Goal: Task Accomplishment & Management: Complete application form

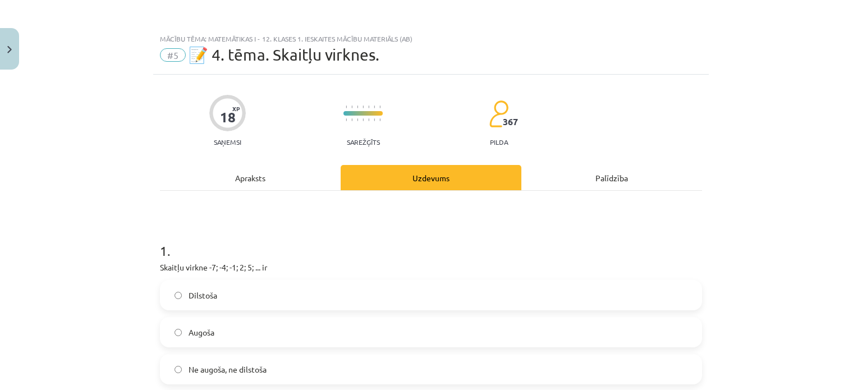
click at [267, 181] on div "Apraksts" at bounding box center [250, 177] width 181 height 25
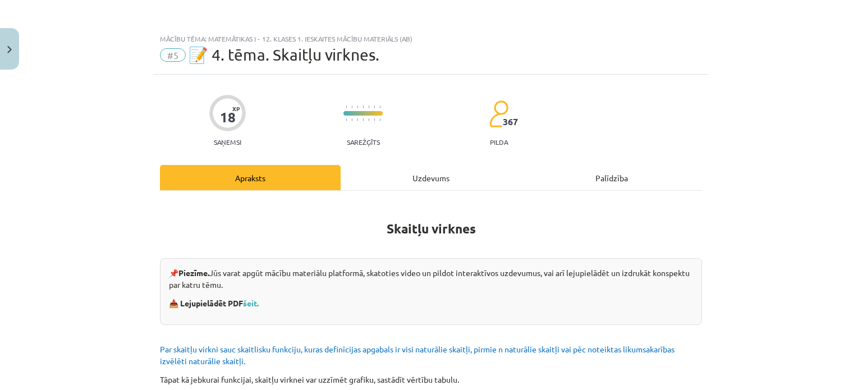
scroll to position [28, 0]
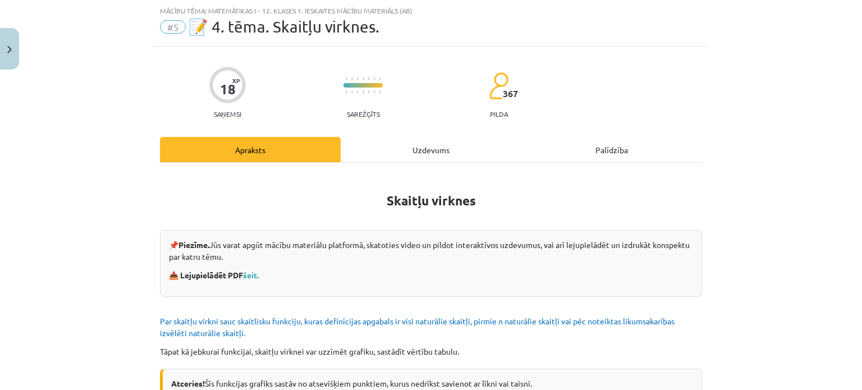
click at [435, 153] on div "Uzdevums" at bounding box center [431, 149] width 181 height 25
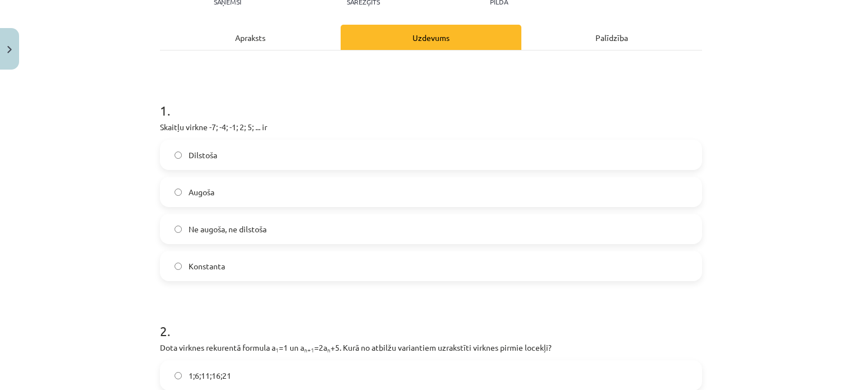
scroll to position [196, 0]
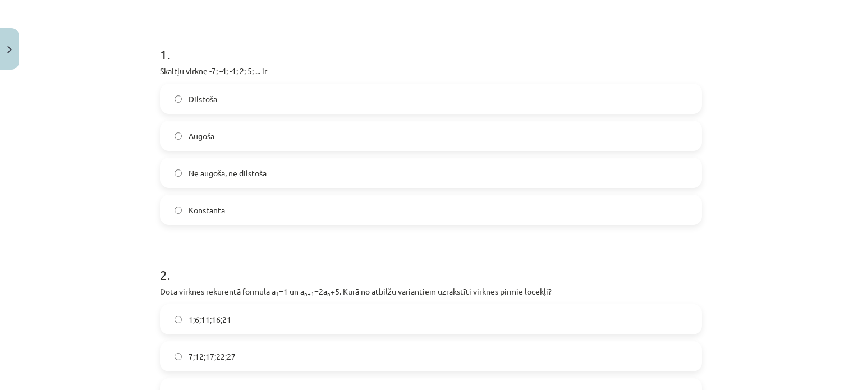
click at [243, 141] on label "Augoša" at bounding box center [431, 136] width 540 height 28
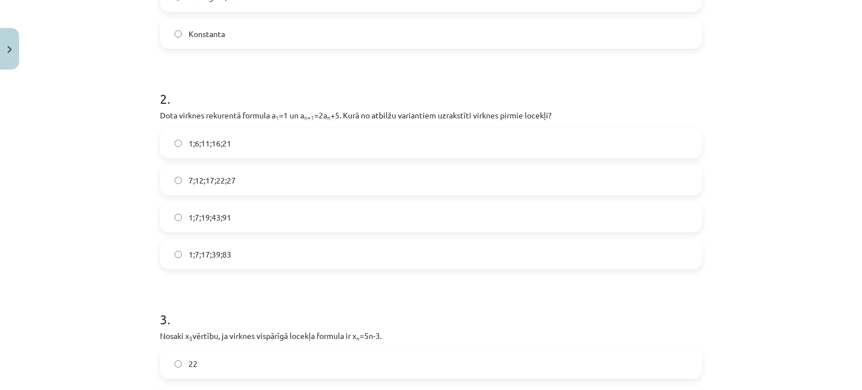
scroll to position [421, 0]
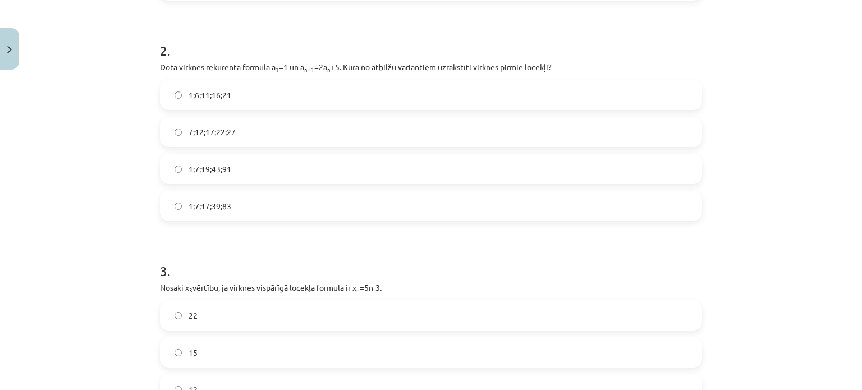
click at [193, 178] on label "1;7;19;43;91" at bounding box center [431, 169] width 540 height 28
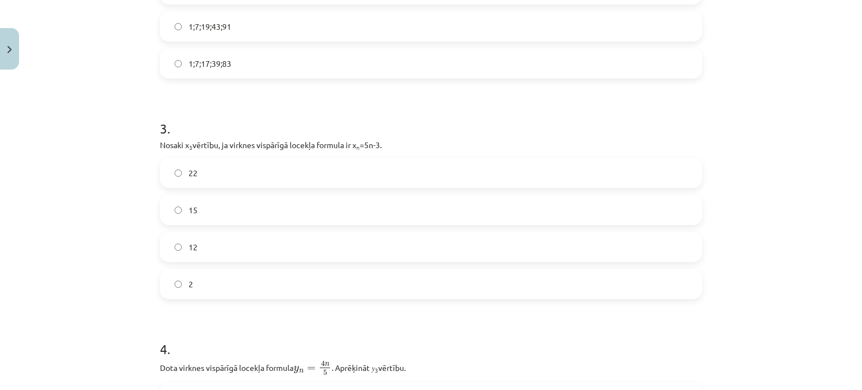
scroll to position [589, 0]
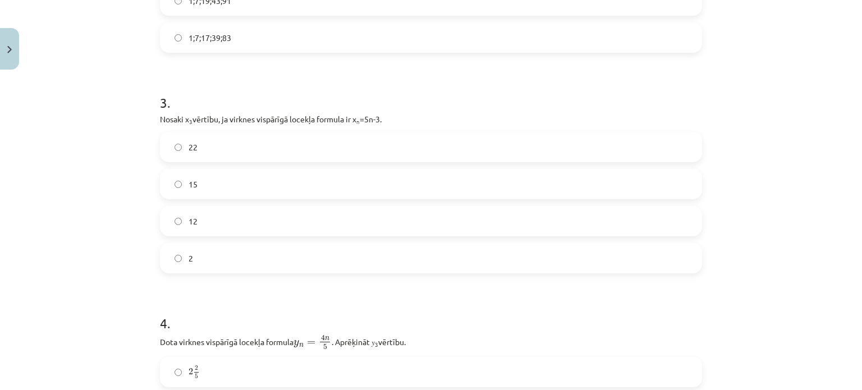
click at [217, 229] on label "12" at bounding box center [431, 221] width 540 height 28
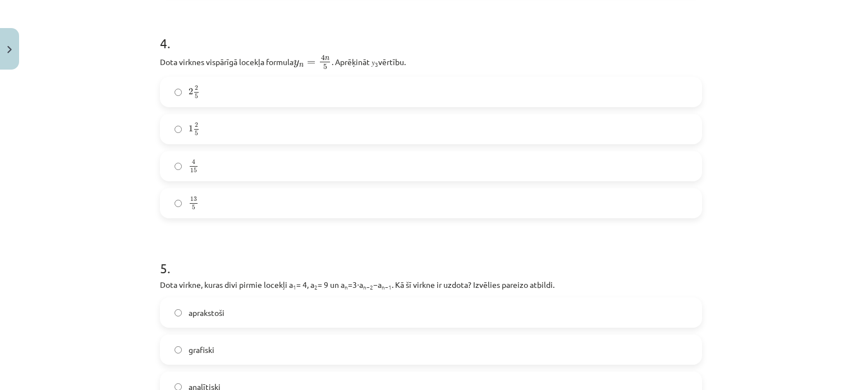
scroll to position [870, 0]
click at [196, 84] on label "2 2 5 2 2 5" at bounding box center [431, 91] width 540 height 28
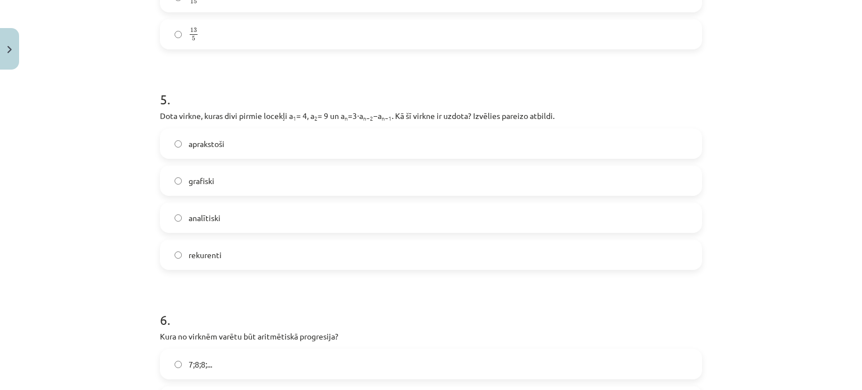
scroll to position [1094, 0]
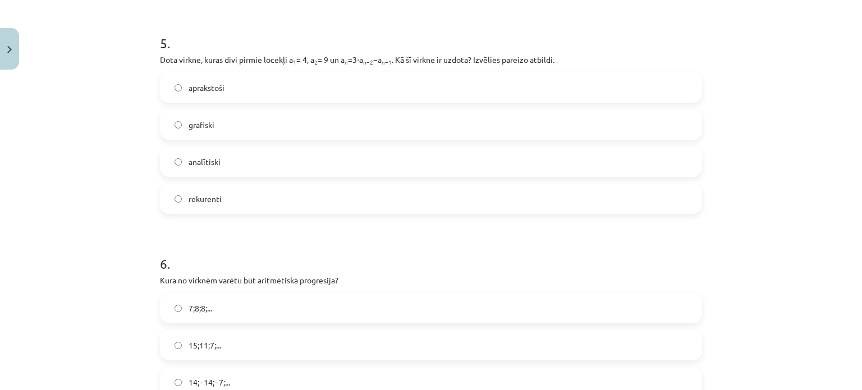
click at [201, 199] on span "rekurenti" at bounding box center [205, 199] width 33 height 12
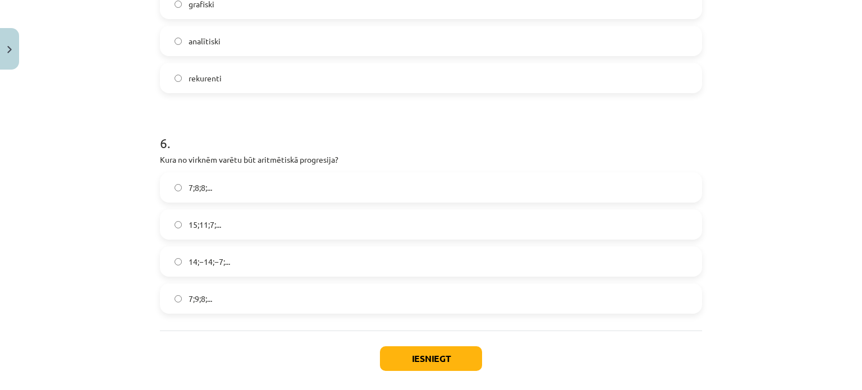
scroll to position [1262, 0]
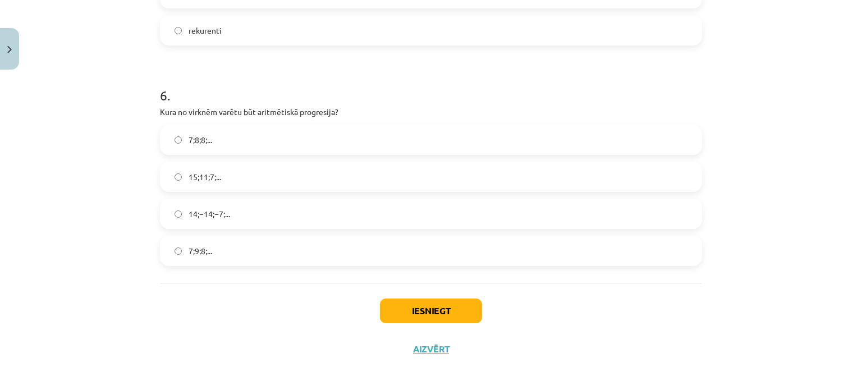
click at [192, 182] on label "15;11;7;..." at bounding box center [431, 177] width 540 height 28
click at [431, 319] on button "Iesniegt" at bounding box center [431, 310] width 102 height 25
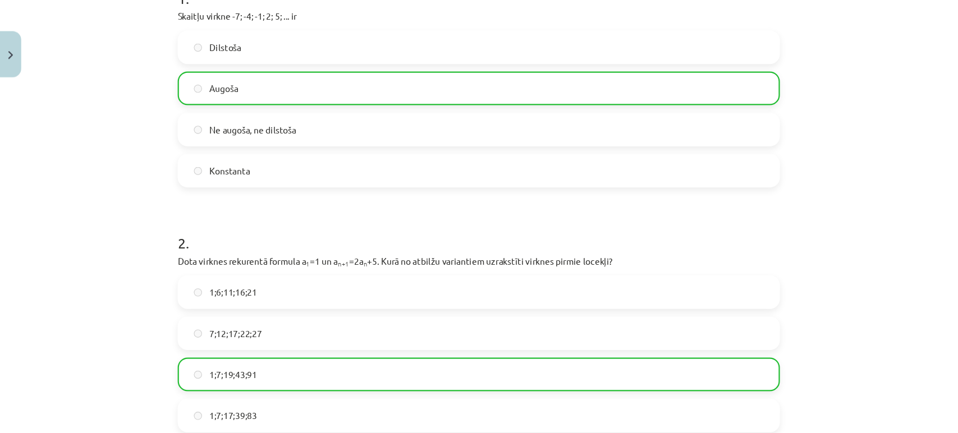
scroll to position [252, 0]
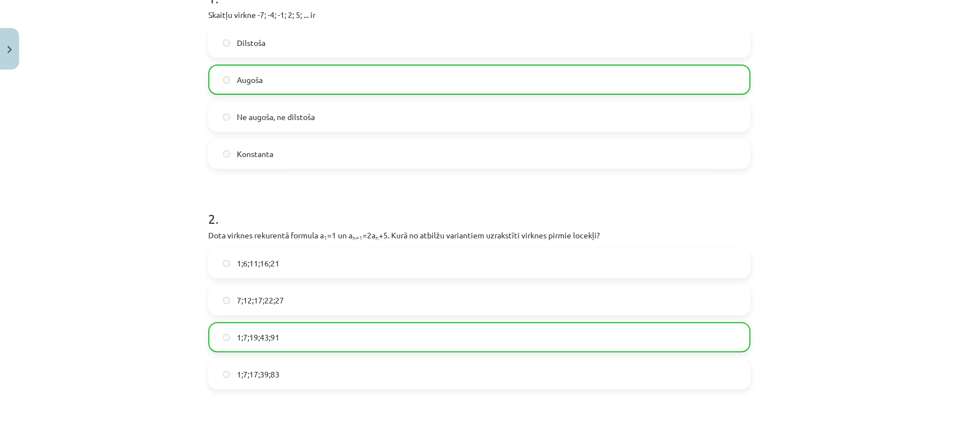
drag, startPoint x: 808, startPoint y: 2, endPoint x: 324, endPoint y: 191, distance: 519.4
click at [324, 191] on h1 "2 ." at bounding box center [479, 208] width 542 height 35
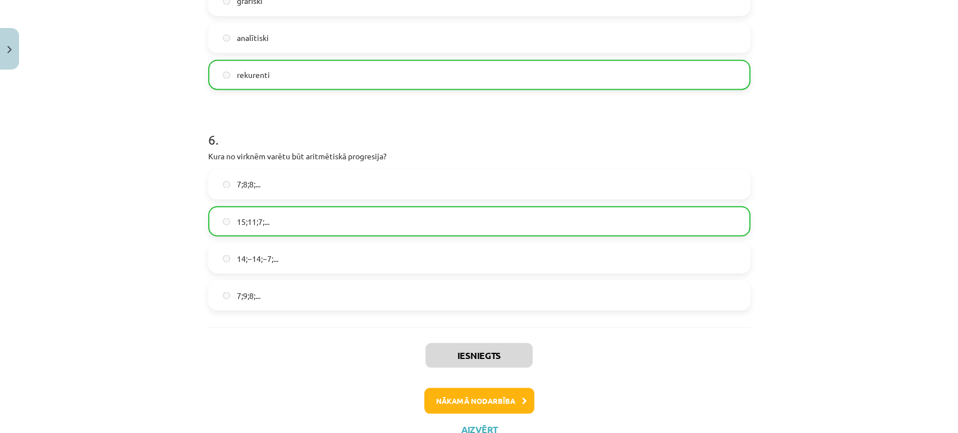
scroll to position [1260, 0]
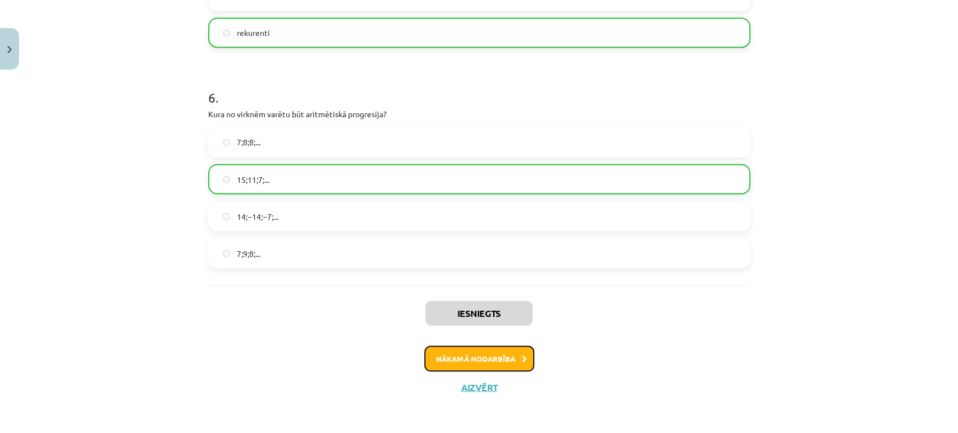
click at [462, 352] on button "Nākamā nodarbība" at bounding box center [479, 359] width 110 height 26
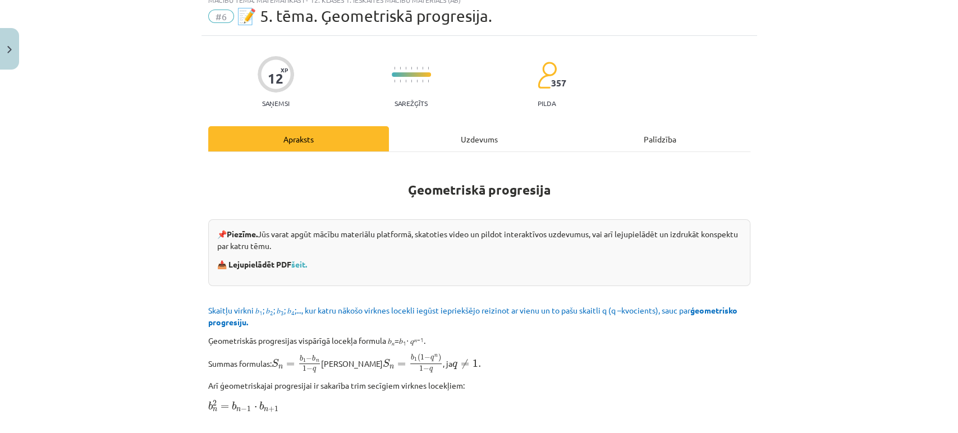
scroll to position [27, 0]
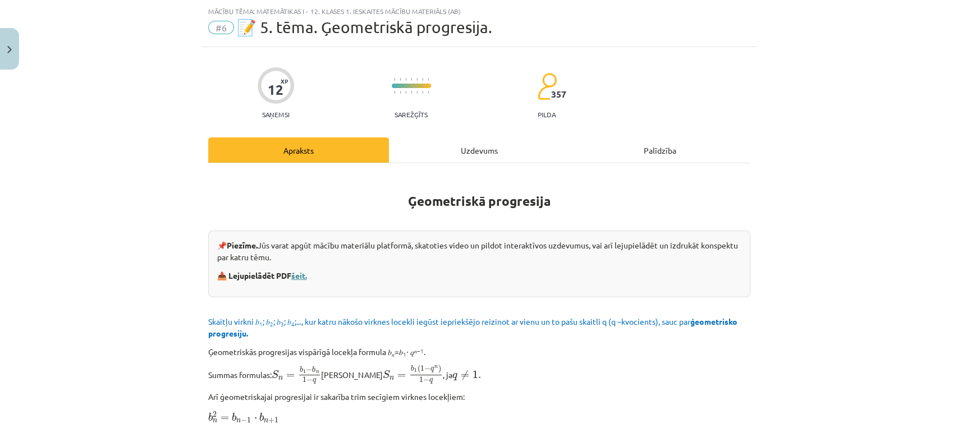
click at [296, 274] on link "šeit." at bounding box center [299, 275] width 16 height 10
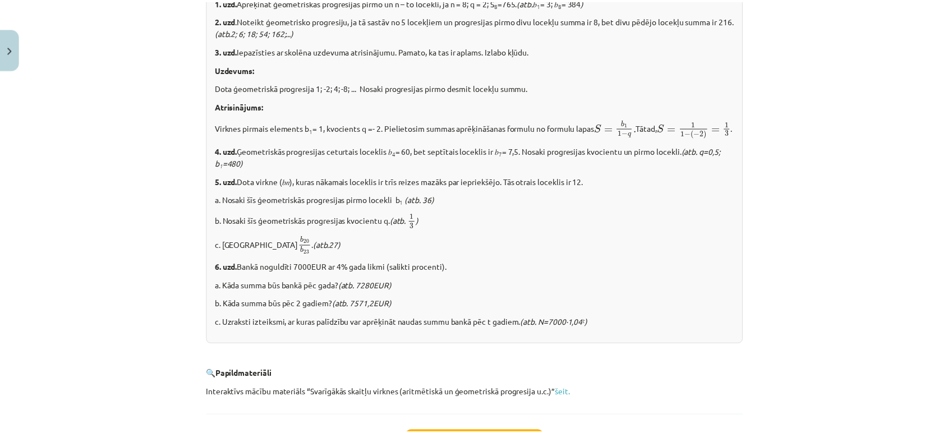
scroll to position [1385, 0]
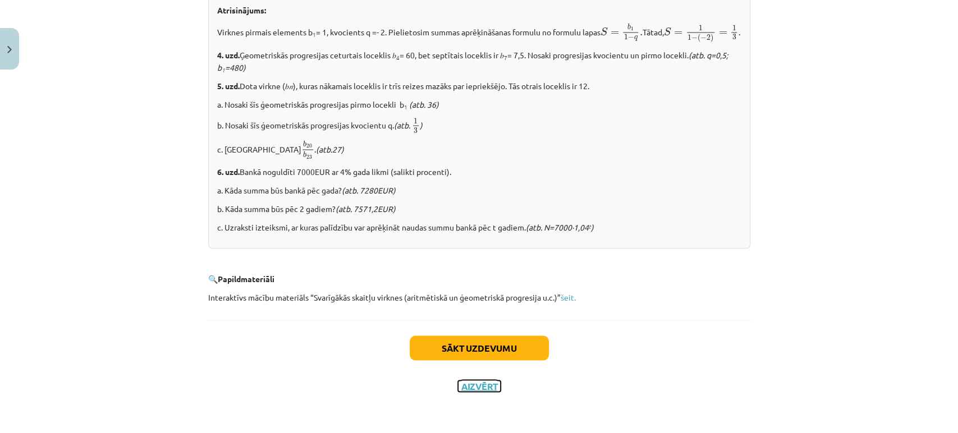
click at [479, 389] on button "Aizvērt" at bounding box center [479, 385] width 43 height 11
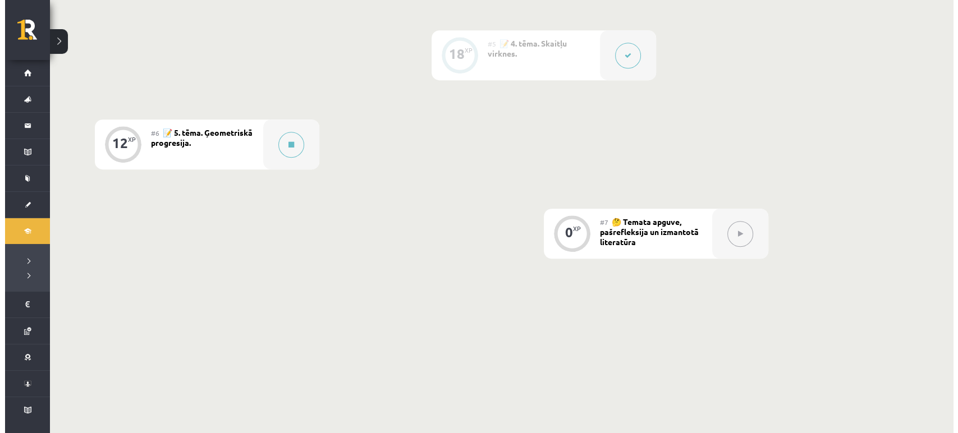
scroll to position [733, 0]
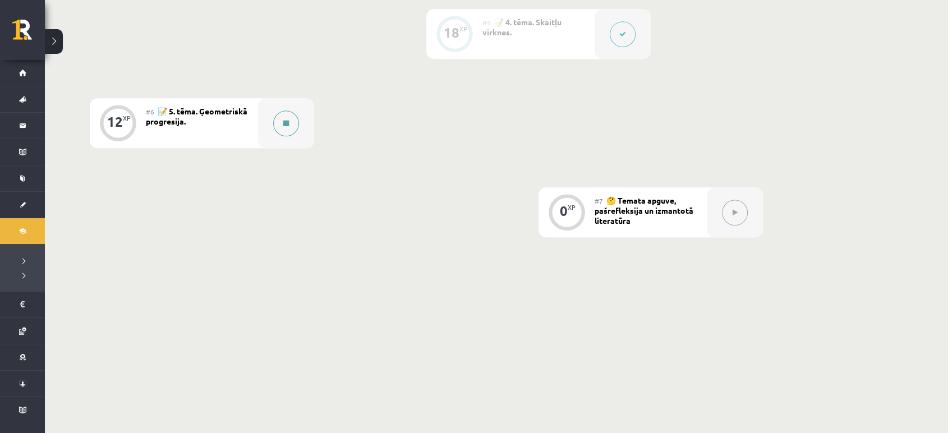
click at [260, 122] on div at bounding box center [286, 123] width 56 height 50
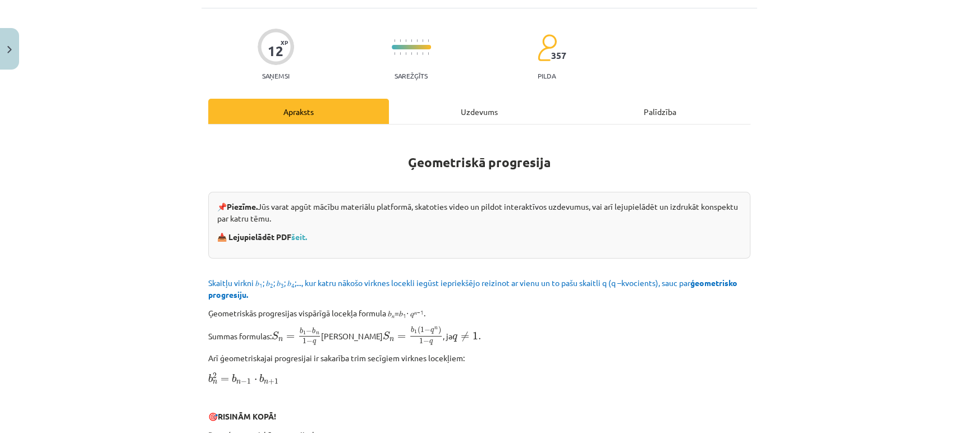
scroll to position [0, 0]
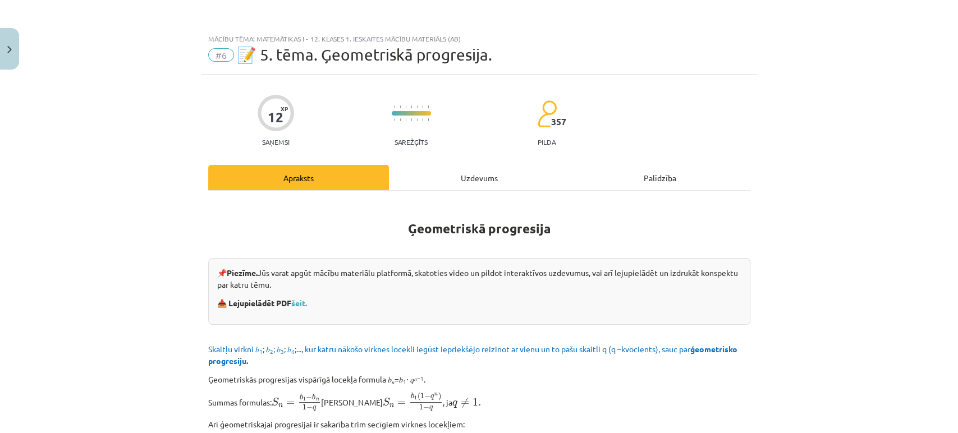
click at [466, 183] on div "Uzdevums" at bounding box center [479, 177] width 181 height 25
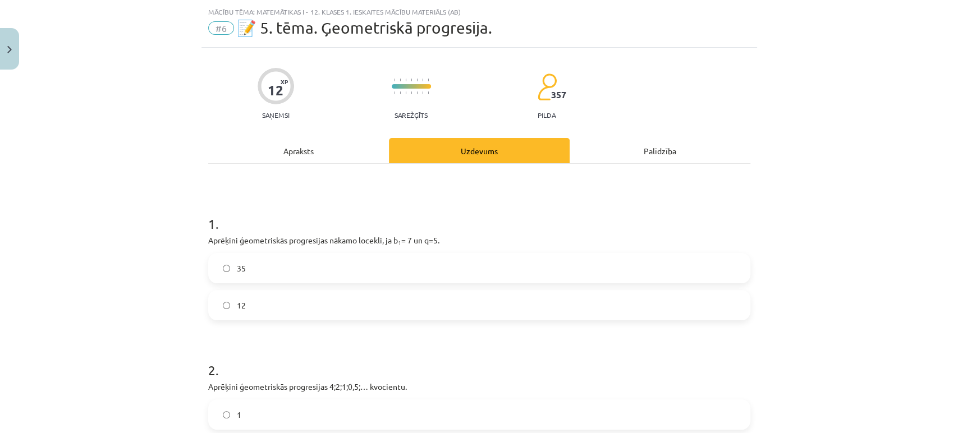
scroll to position [27, 0]
click at [312, 269] on label "35" at bounding box center [479, 268] width 540 height 28
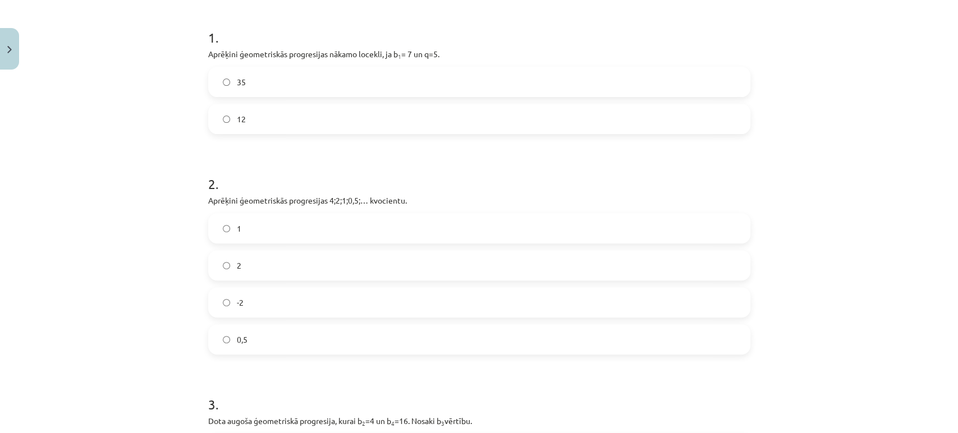
scroll to position [215, 0]
click at [278, 339] on label "0,5" at bounding box center [479, 338] width 540 height 28
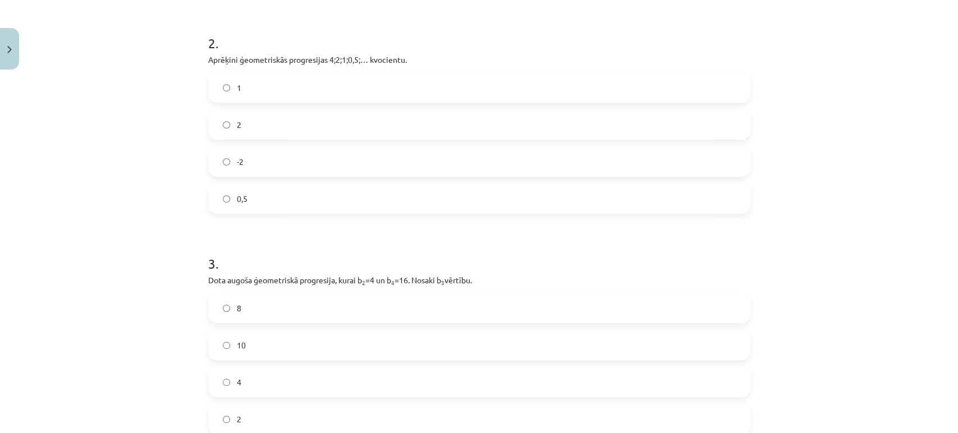
scroll to position [402, 0]
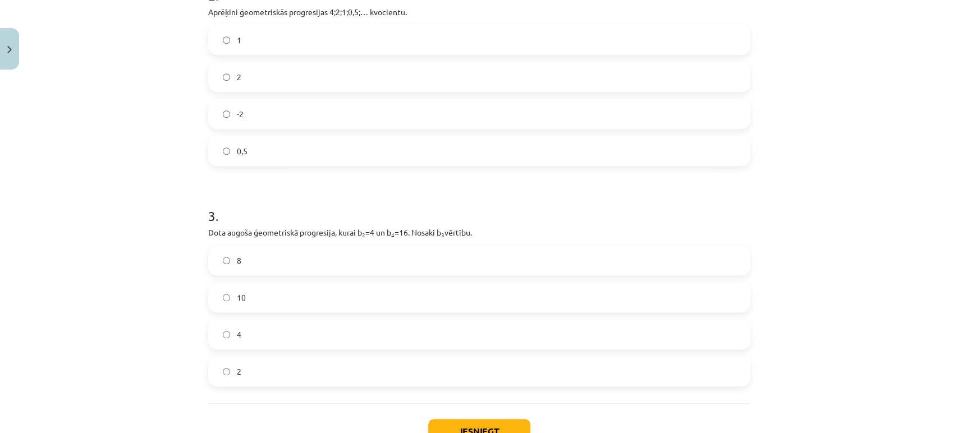
click at [254, 268] on label "8" at bounding box center [479, 260] width 540 height 28
click at [475, 389] on button "Iesniegt" at bounding box center [479, 431] width 102 height 25
click at [282, 117] on label "-2" at bounding box center [479, 114] width 540 height 28
click at [289, 81] on label "2" at bounding box center [479, 77] width 540 height 28
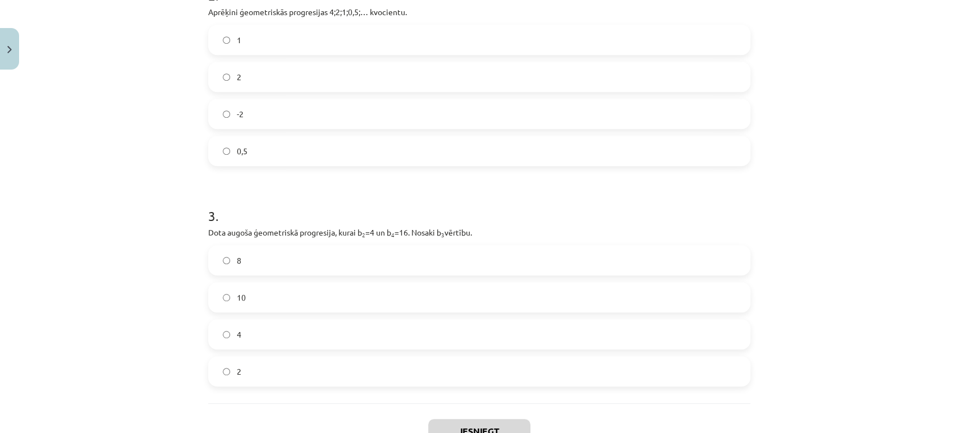
click at [296, 40] on label "1" at bounding box center [479, 40] width 540 height 28
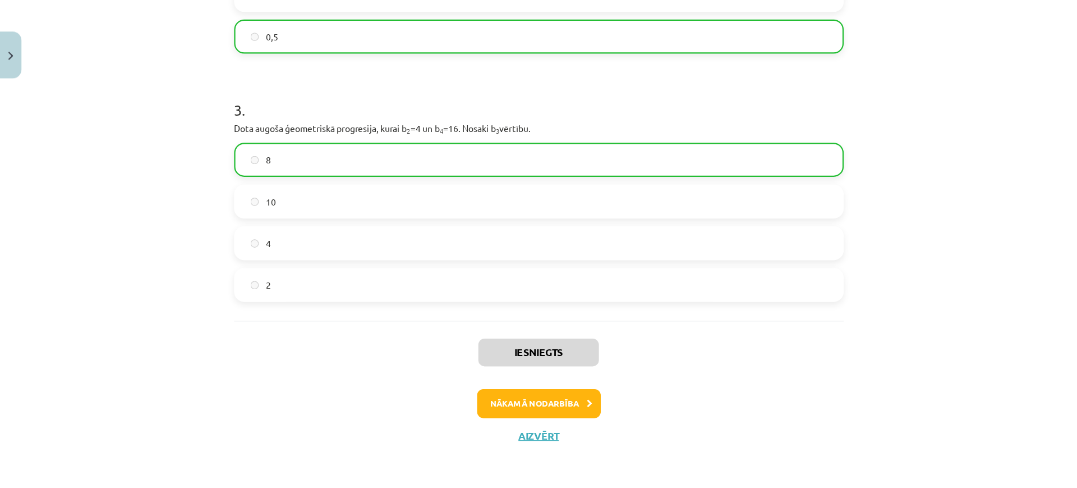
scroll to position [467, 0]
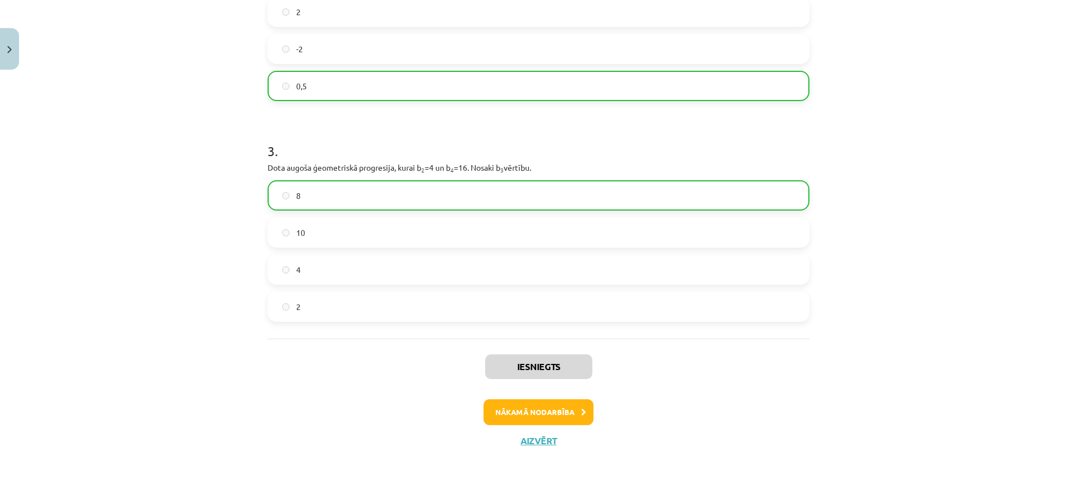
drag, startPoint x: 945, startPoint y: 1, endPoint x: 772, endPoint y: 264, distance: 314.8
click at [772, 264] on label "4" at bounding box center [539, 269] width 540 height 28
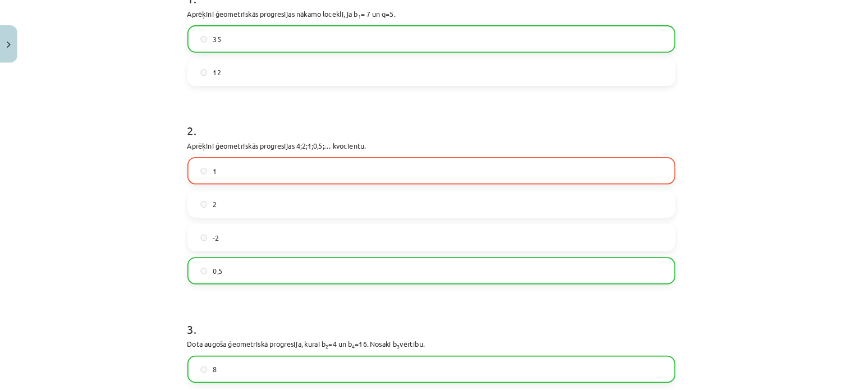
scroll to position [252, 0]
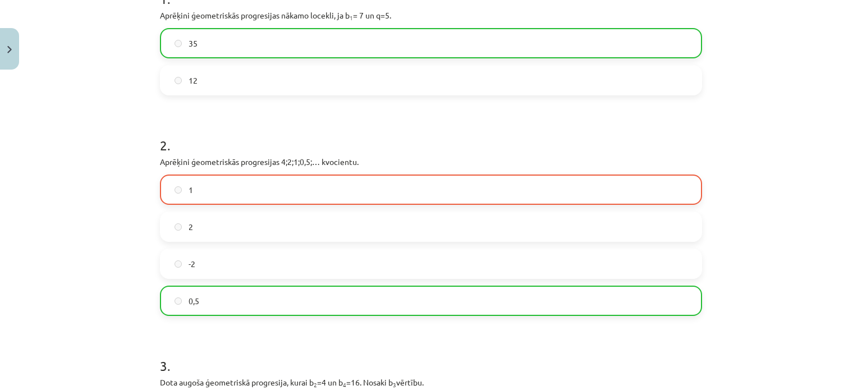
drag, startPoint x: 1077, startPoint y: 1, endPoint x: 410, endPoint y: 99, distance: 673.6
click at [410, 99] on form "1 . Aprēķini ģeometriskās progresijas nākamo locekli, ja b 1 = 7 un q=5. 35 12 …" at bounding box center [431, 253] width 542 height 565
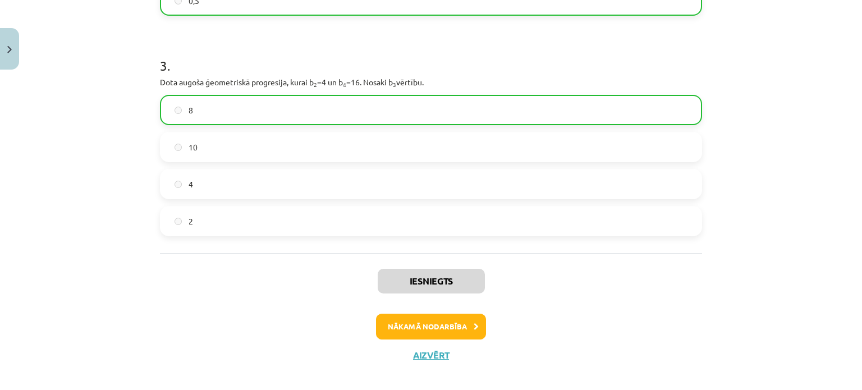
scroll to position [563, 0]
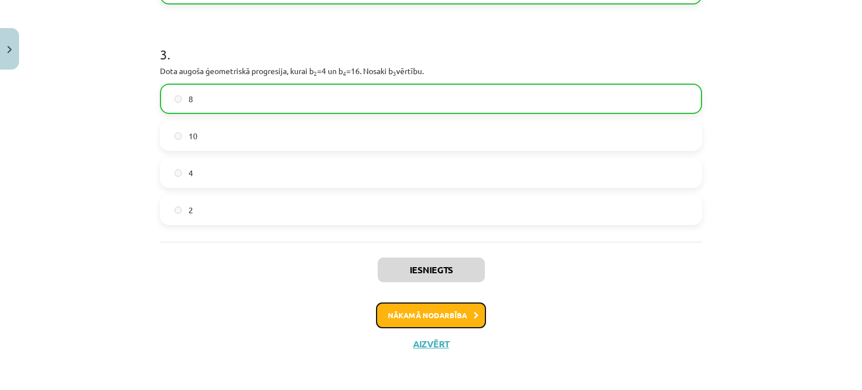
click at [417, 319] on button "Nākamā nodarbība" at bounding box center [431, 315] width 110 height 26
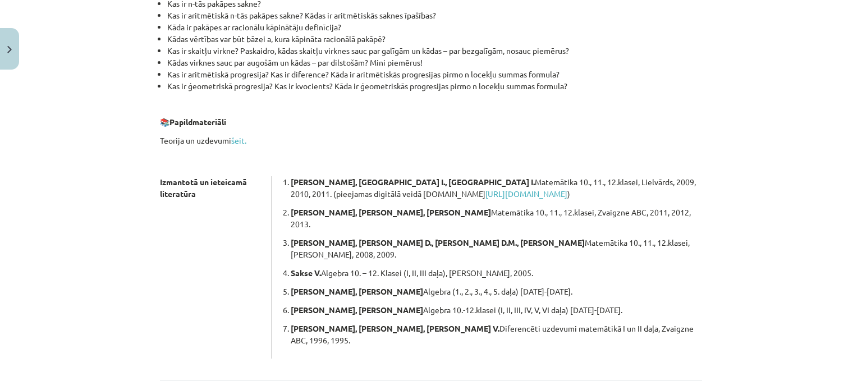
scroll to position [252, 0]
click at [238, 142] on link "šeit." at bounding box center [238, 140] width 15 height 10
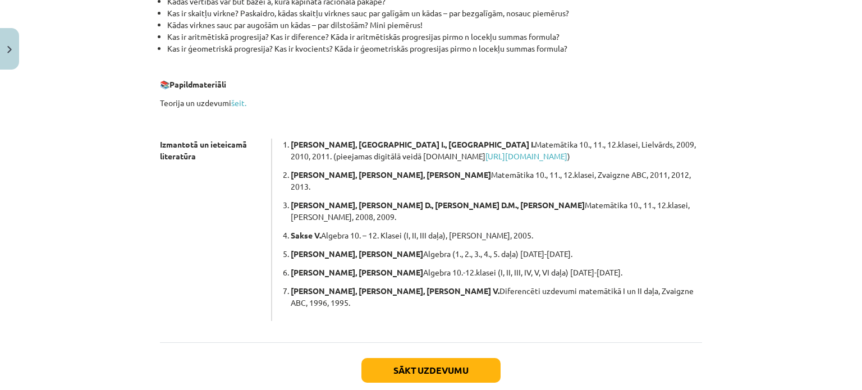
scroll to position [309, 0]
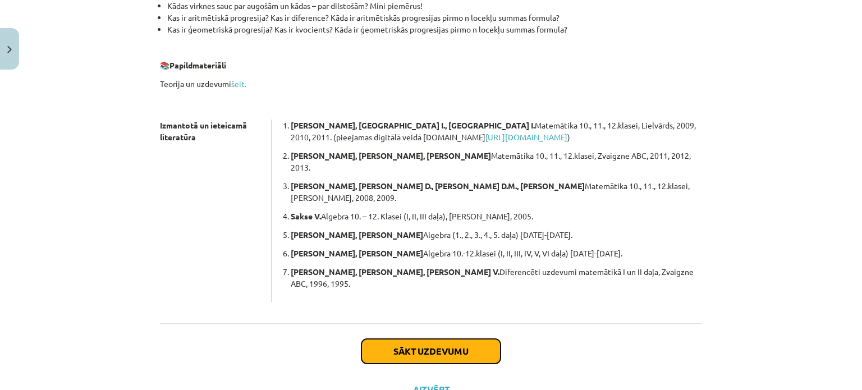
click at [443, 339] on button "Sākt uzdevumu" at bounding box center [430, 351] width 139 height 25
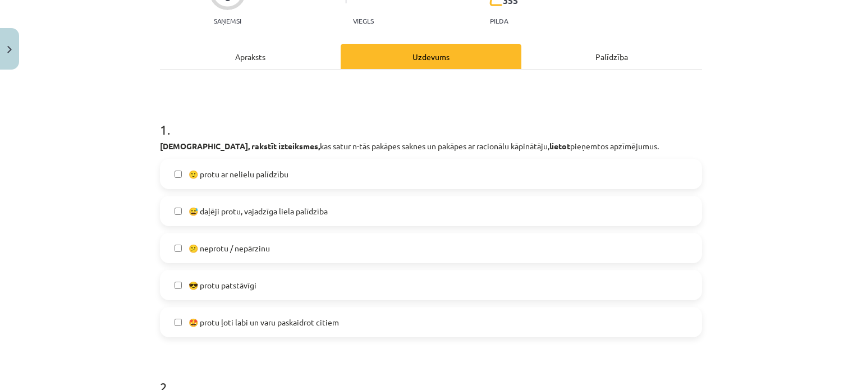
scroll to position [140, 0]
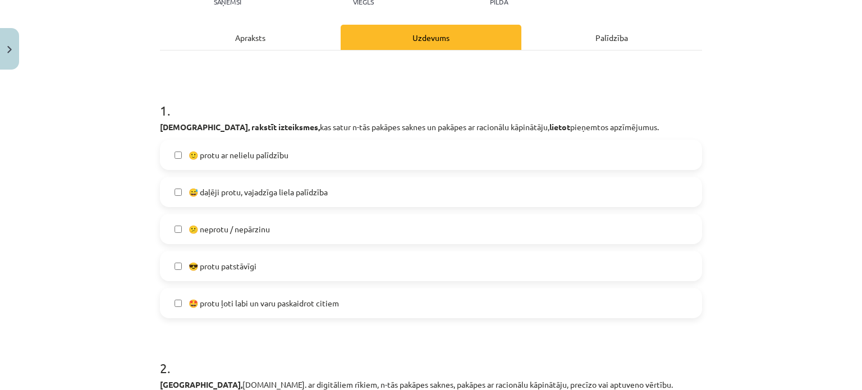
click at [298, 158] on label "🙂 protu ar nelielu palīdzību" at bounding box center [431, 155] width 540 height 28
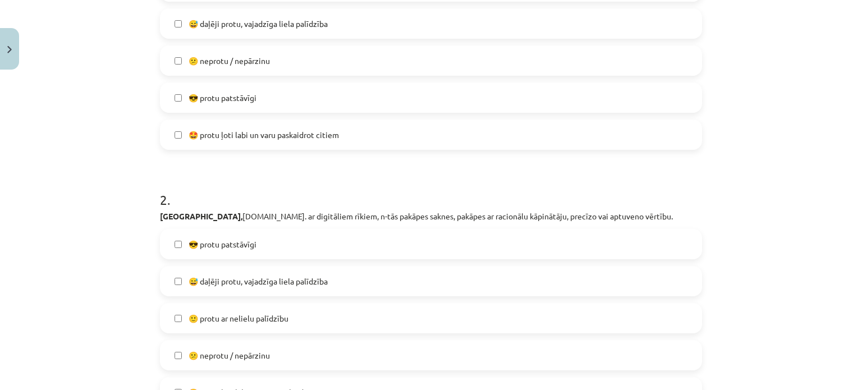
scroll to position [421, 0]
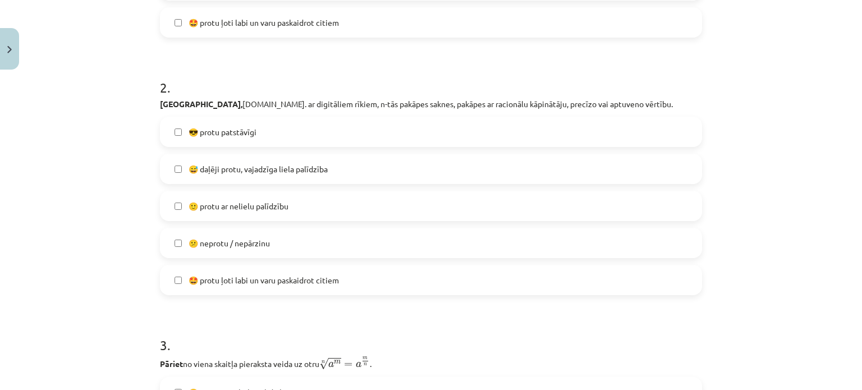
click at [304, 207] on label "🙂 protu ar nelielu palīdzību" at bounding box center [431, 206] width 540 height 28
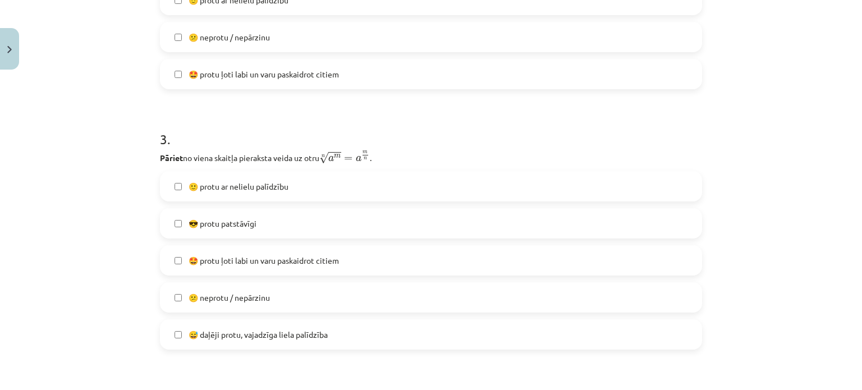
scroll to position [645, 0]
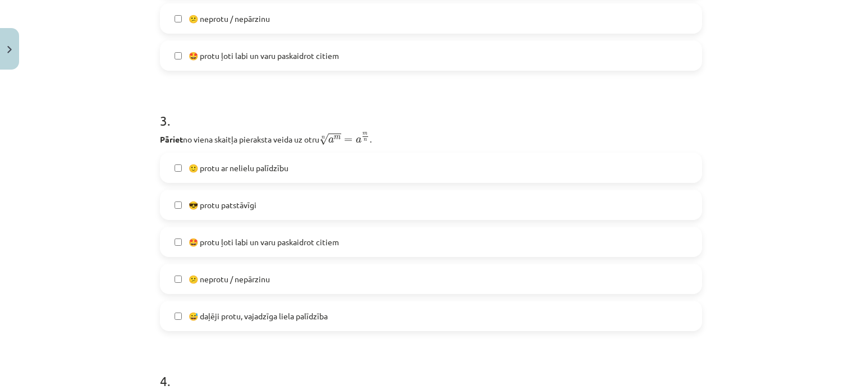
click at [294, 164] on label "🙂 protu ar nelielu palīdzību" at bounding box center [431, 168] width 540 height 28
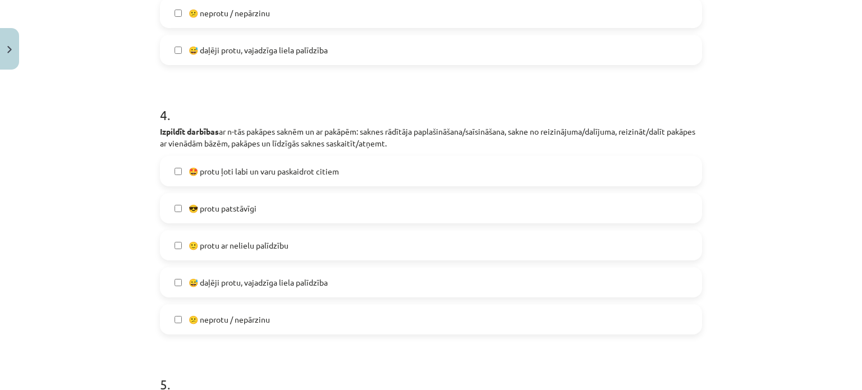
scroll to position [982, 0]
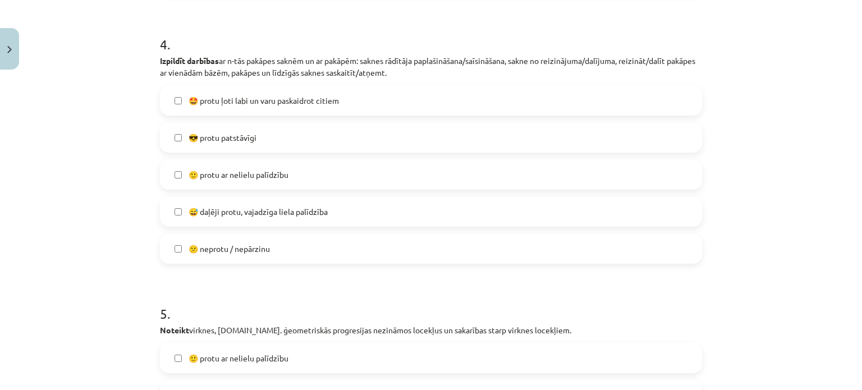
click at [294, 182] on label "🙂 protu ar nelielu palīdzību" at bounding box center [431, 174] width 540 height 28
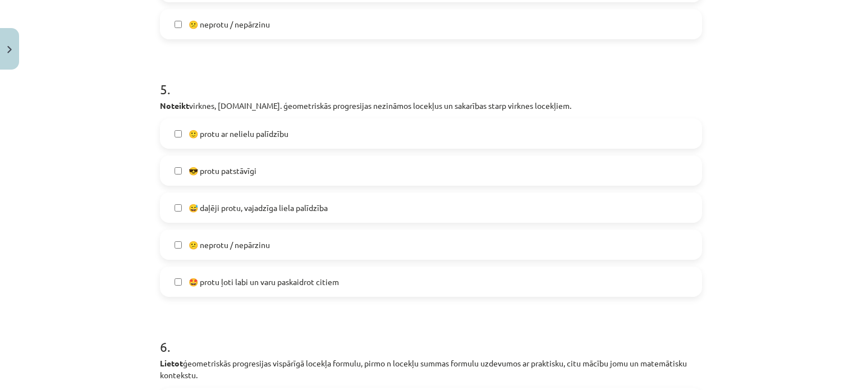
click at [305, 141] on label "🙂 protu ar nelielu palīdzību" at bounding box center [431, 133] width 540 height 28
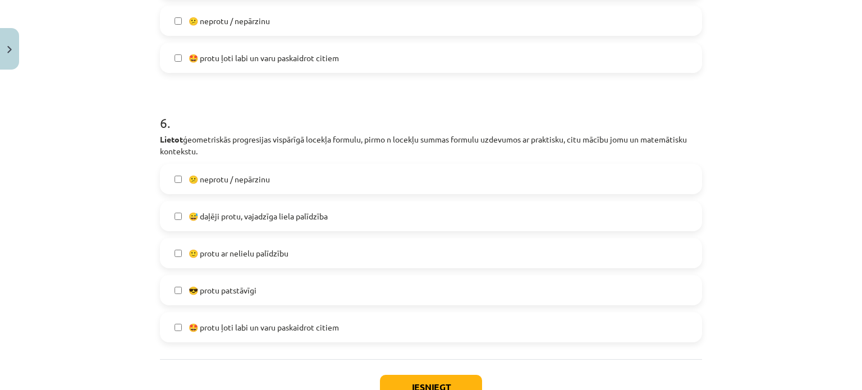
scroll to position [1431, 0]
click at [301, 169] on label "😕 neprotu / nepārzinu" at bounding box center [431, 178] width 540 height 28
click at [259, 247] on span "🙂 protu ar nelielu palīdzību" at bounding box center [239, 253] width 100 height 12
click at [309, 168] on label "😕 neprotu / nepārzinu" at bounding box center [431, 178] width 540 height 28
click at [415, 376] on button "Iesniegt" at bounding box center [431, 386] width 102 height 25
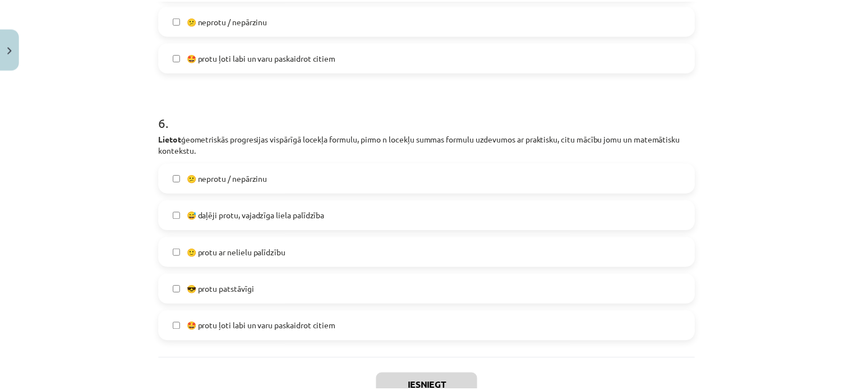
scroll to position [678, 0]
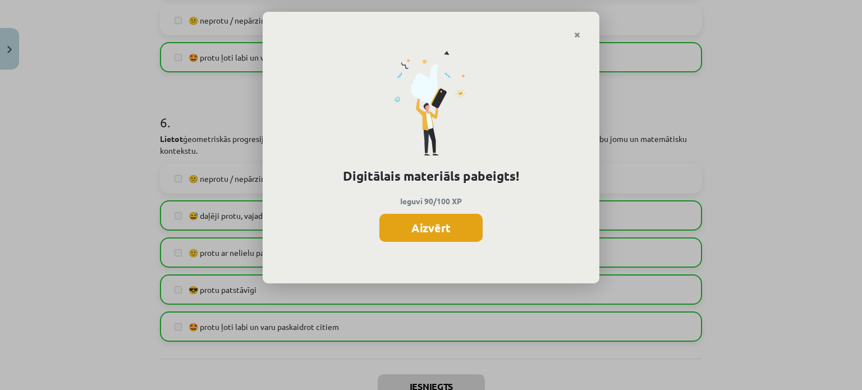
click at [453, 222] on button "Aizvērt" at bounding box center [430, 228] width 103 height 28
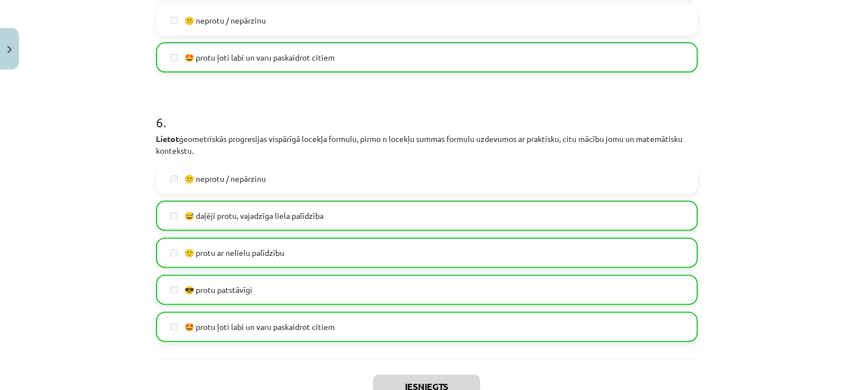
scroll to position [1512, 0]
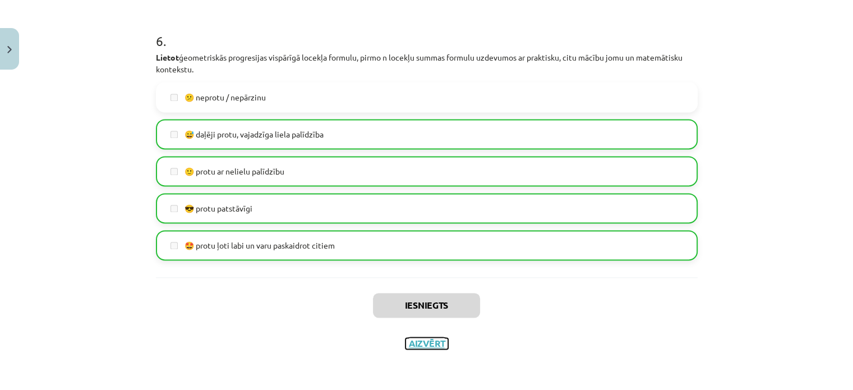
click at [431, 343] on button "Aizvērt" at bounding box center [427, 343] width 43 height 11
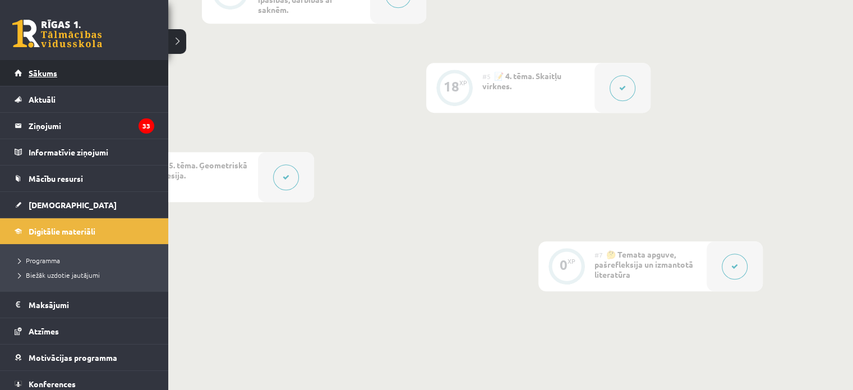
click at [29, 82] on link "Sākums" at bounding box center [85, 73] width 140 height 26
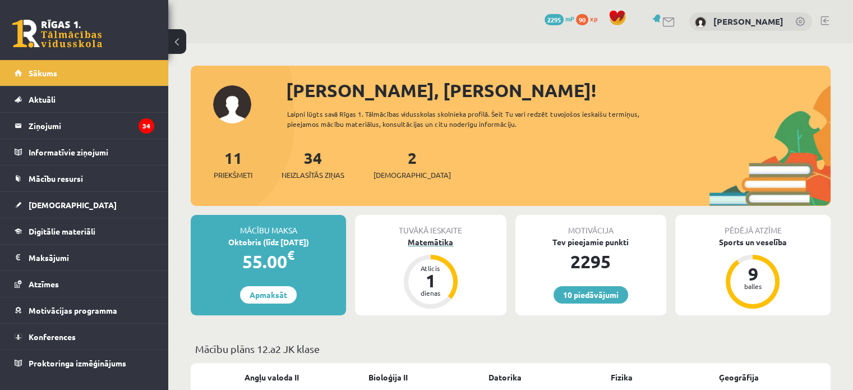
click at [419, 241] on div "Matemātika" at bounding box center [430, 242] width 151 height 12
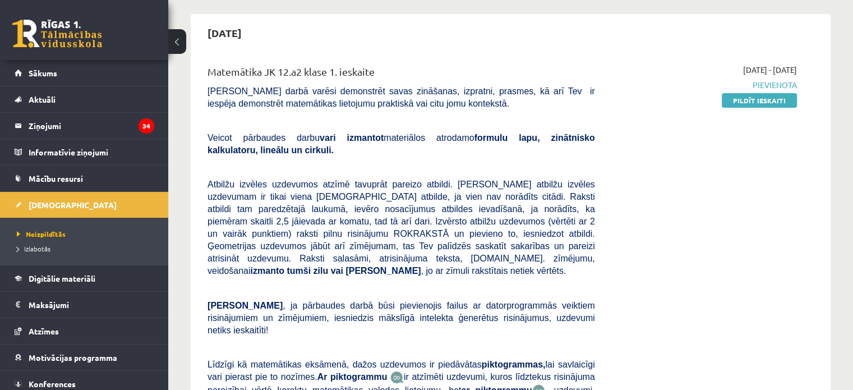
scroll to position [56, 0]
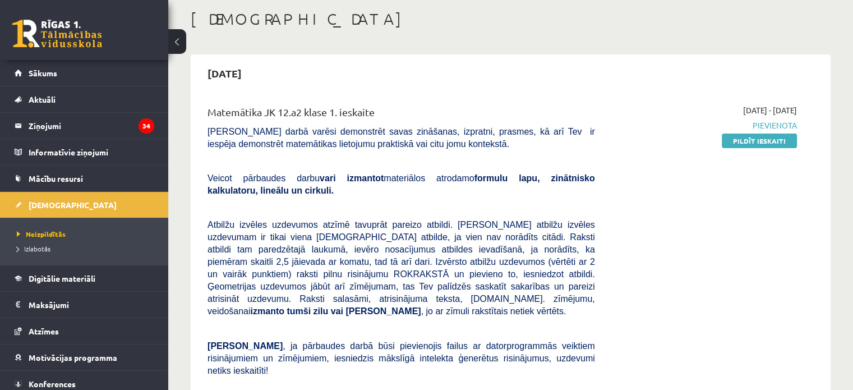
drag, startPoint x: 755, startPoint y: 143, endPoint x: 494, endPoint y: 38, distance: 281.9
click at [755, 143] on link "Pildīt ieskaiti" at bounding box center [759, 141] width 75 height 15
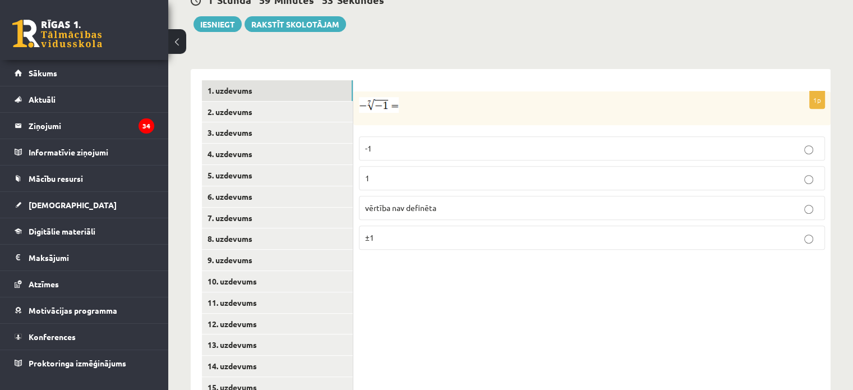
scroll to position [447, 0]
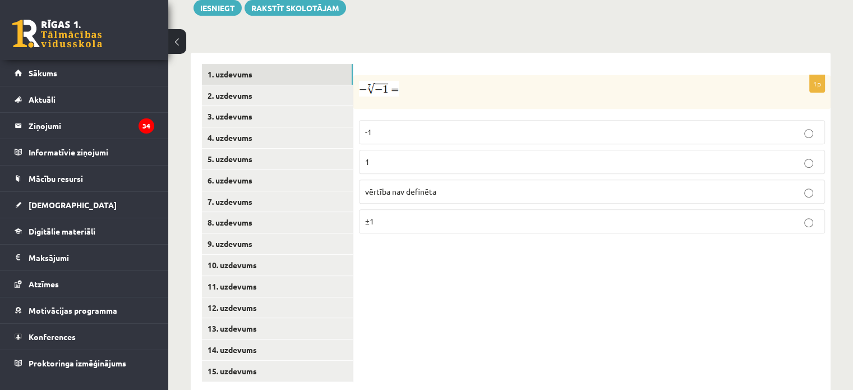
click at [421, 156] on p "1" at bounding box center [592, 162] width 454 height 12
click at [238, 85] on link "2. uzdevums" at bounding box center [277, 95] width 151 height 21
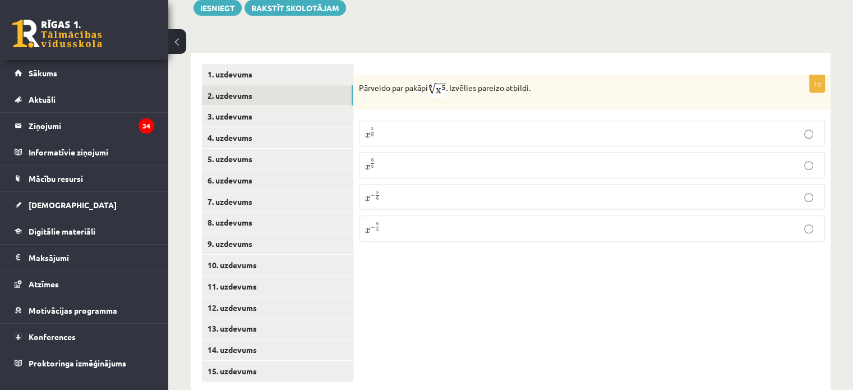
click at [376, 127] on p "x 5 6 x 5 6" at bounding box center [592, 133] width 454 height 13
click at [285, 106] on link "3. uzdevums" at bounding box center [277, 116] width 151 height 21
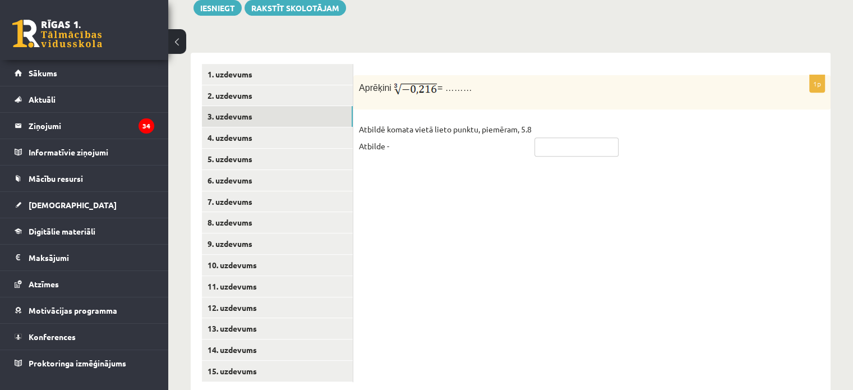
click at [548, 137] on input "text" at bounding box center [577, 146] width 84 height 19
type input "****"
click at [259, 127] on link "4. uzdevums" at bounding box center [277, 137] width 151 height 21
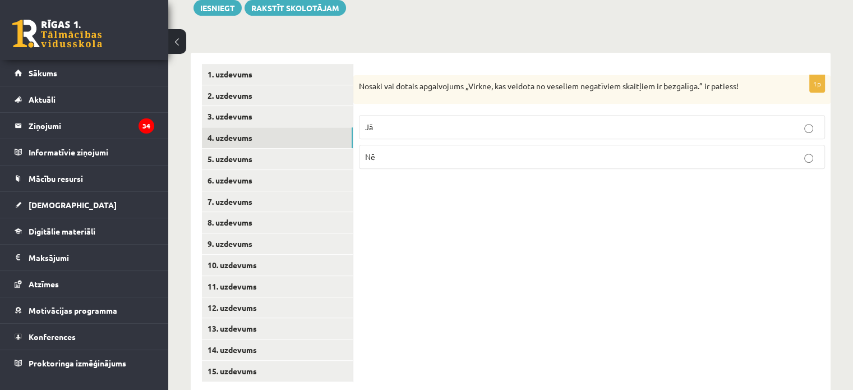
click at [429, 121] on p "Jā" at bounding box center [592, 127] width 454 height 12
click at [269, 149] on link "5. uzdevums" at bounding box center [277, 159] width 151 height 21
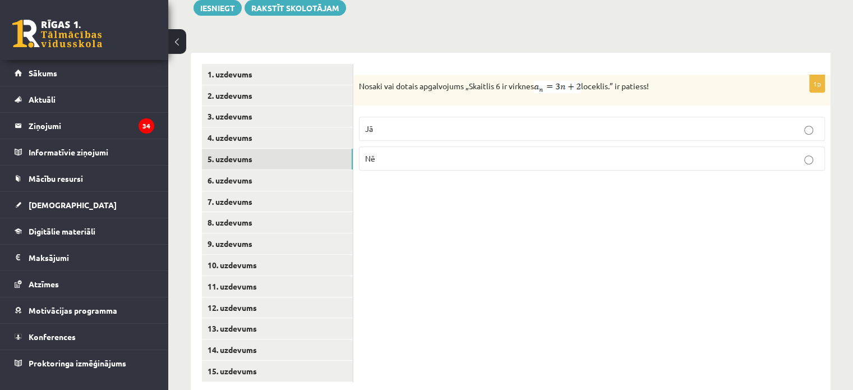
click at [449, 153] on p "Nē" at bounding box center [592, 159] width 454 height 12
click at [292, 170] on link "6. uzdevums" at bounding box center [277, 180] width 151 height 21
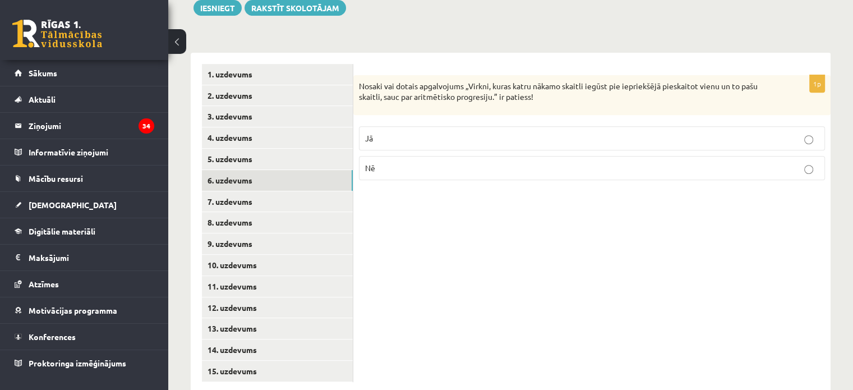
drag, startPoint x: 395, startPoint y: 109, endPoint x: 386, endPoint y: 112, distance: 9.6
click at [395, 132] on p "Jā" at bounding box center [592, 138] width 454 height 12
click at [325, 191] on link "7. uzdevums" at bounding box center [277, 201] width 151 height 21
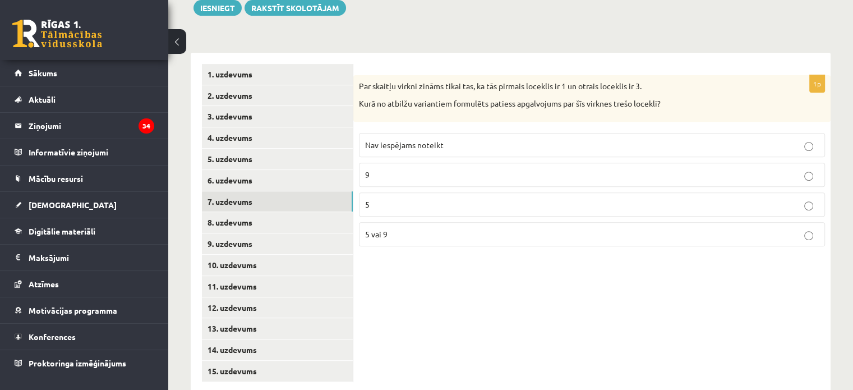
click at [410, 139] on p "Nav iespējams noteikt" at bounding box center [592, 145] width 454 height 12
click at [293, 212] on link "8. uzdevums" at bounding box center [277, 222] width 151 height 21
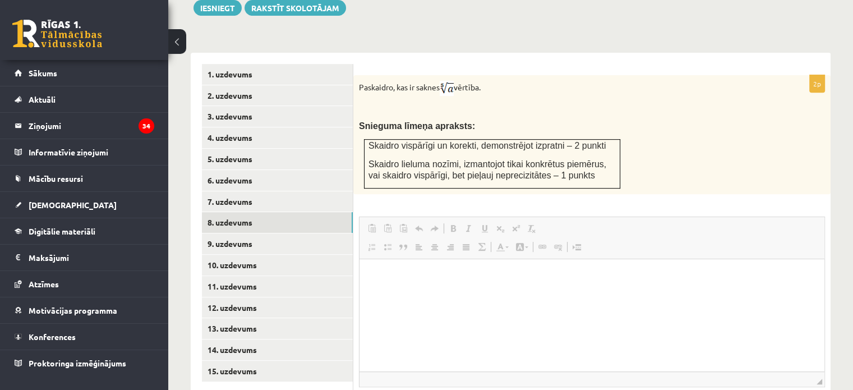
scroll to position [0, 0]
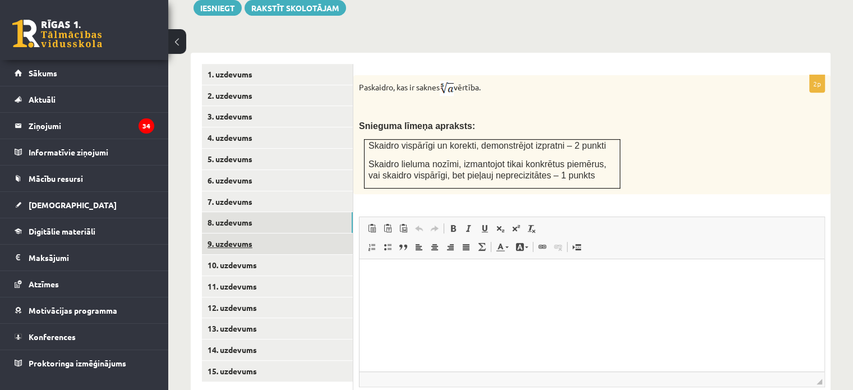
click at [292, 233] on link "9. uzdevums" at bounding box center [277, 243] width 151 height 21
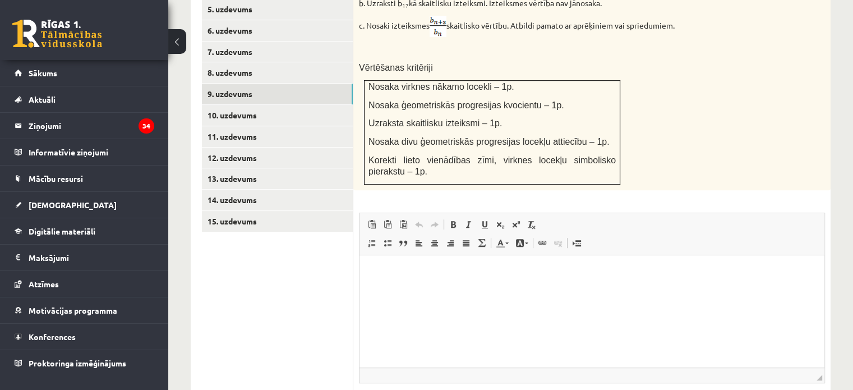
scroll to position [604, 0]
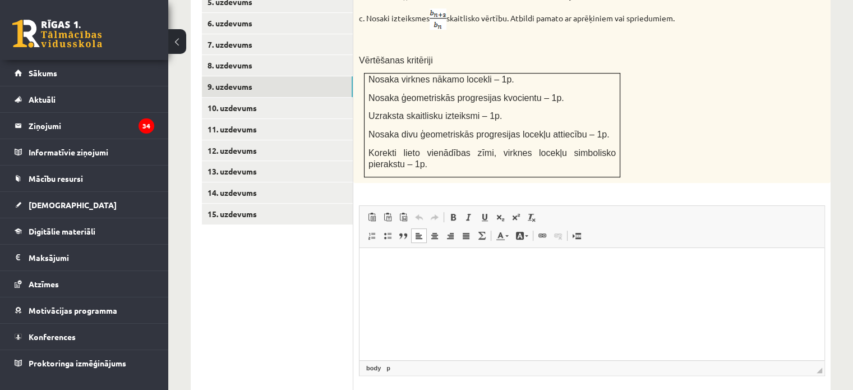
click at [429, 282] on html at bounding box center [592, 264] width 465 height 34
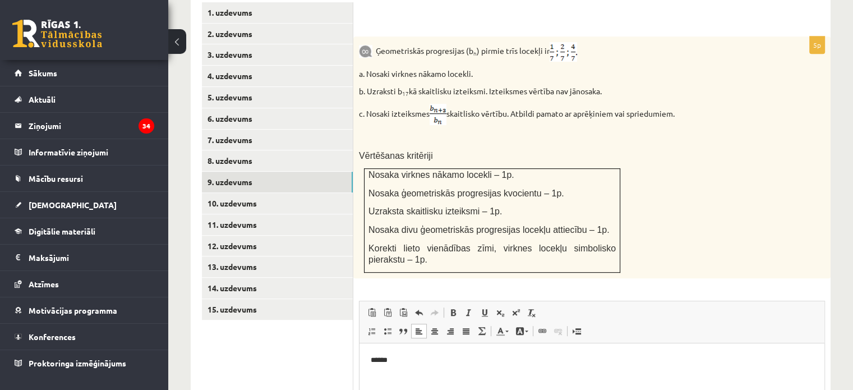
scroll to position [491, 0]
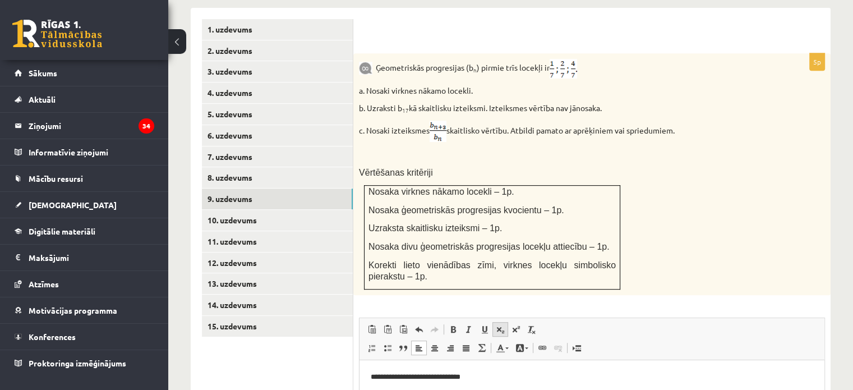
click at [502, 325] on span at bounding box center [500, 329] width 9 height 9
click at [512, 325] on span at bounding box center [516, 329] width 9 height 9
click at [516, 325] on span at bounding box center [516, 329] width 9 height 9
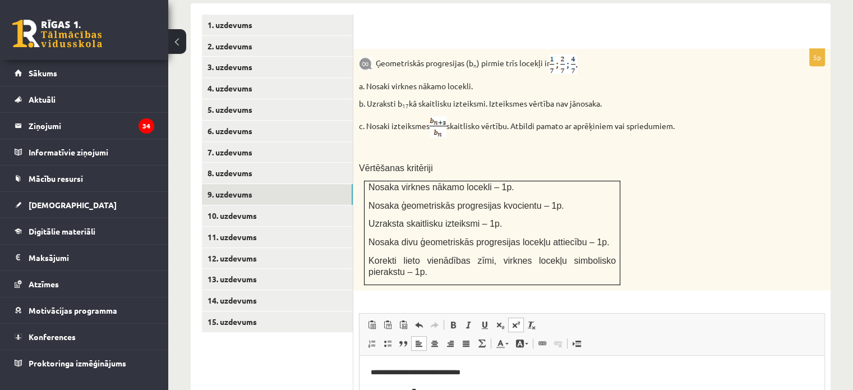
click at [514, 320] on span at bounding box center [516, 324] width 9 height 9
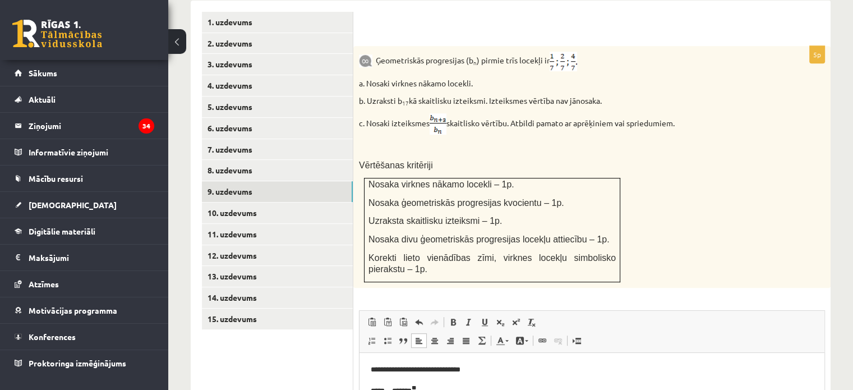
scroll to position [555, 0]
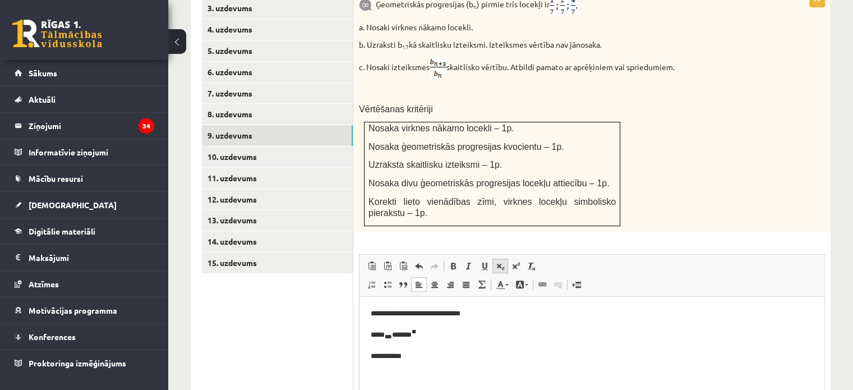
click at [500, 261] on span at bounding box center [500, 265] width 9 height 9
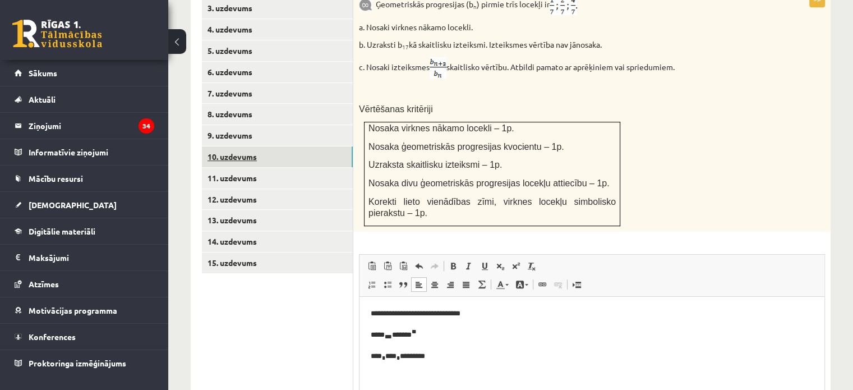
click at [335, 146] on link "10. uzdevums" at bounding box center [277, 156] width 151 height 21
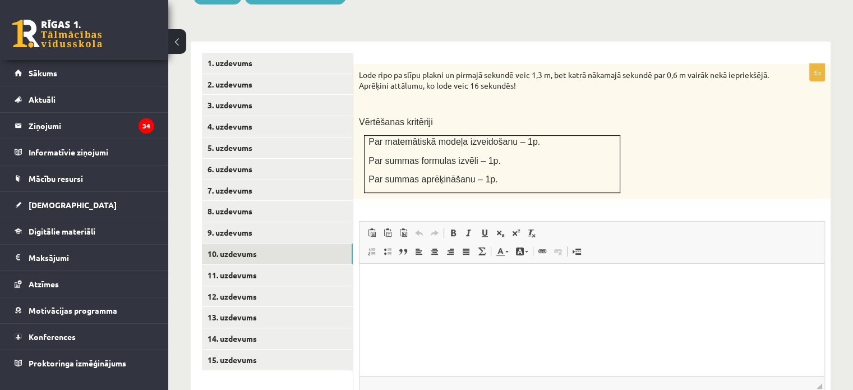
scroll to position [473, 0]
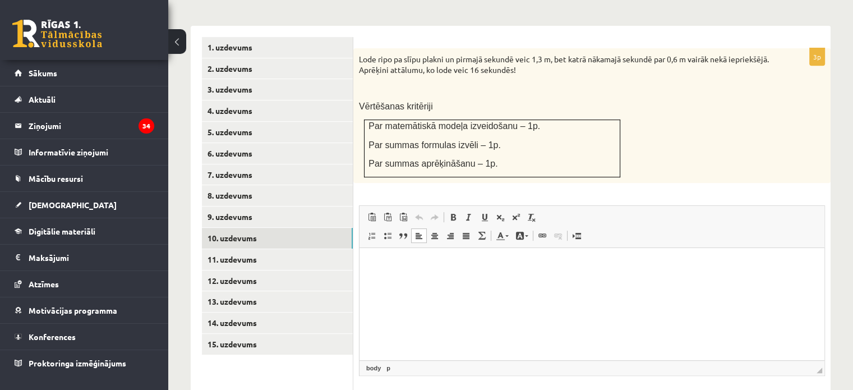
click at [384, 262] on p "Bagātinātā teksta redaktors, wiswyg-editor-user-answer-47025043950440" at bounding box center [592, 265] width 443 height 12
click at [367, 231] on span at bounding box center [371, 235] width 9 height 9
click at [500, 213] on span at bounding box center [500, 217] width 9 height 9
click at [496, 213] on span at bounding box center [500, 217] width 9 height 9
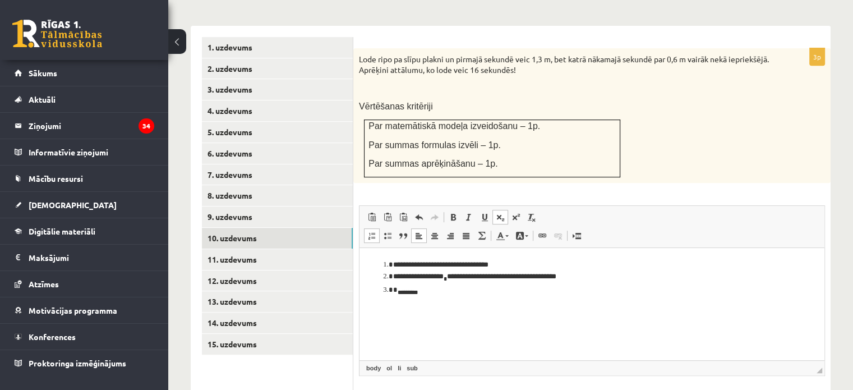
click at [500, 213] on span at bounding box center [500, 217] width 9 height 9
click at [603, 289] on li "**********" at bounding box center [592, 290] width 398 height 13
click at [628, 292] on li "**********" at bounding box center [592, 290] width 398 height 13
drag, startPoint x: 608, startPoint y: 289, endPoint x: 622, endPoint y: 289, distance: 14.6
click at [622, 289] on li "**********" at bounding box center [592, 290] width 398 height 13
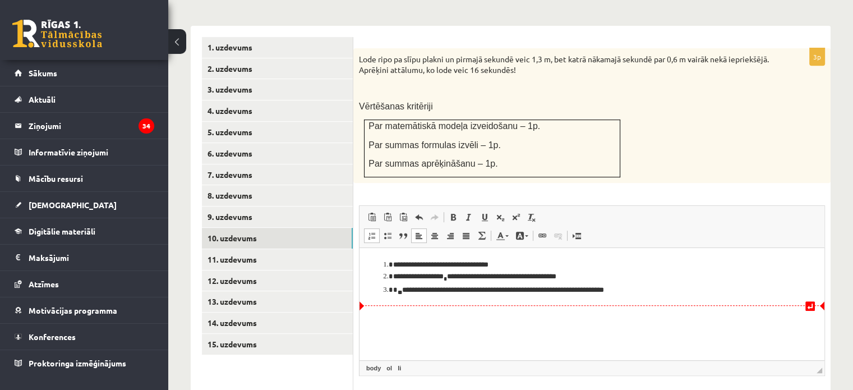
drag, startPoint x: 638, startPoint y: 289, endPoint x: 624, endPoint y: 291, distance: 13.6
click at [631, 291] on li "**********" at bounding box center [592, 290] width 398 height 13
drag, startPoint x: 626, startPoint y: 291, endPoint x: 606, endPoint y: 290, distance: 19.6
click at [606, 290] on li "**********" at bounding box center [592, 290] width 398 height 13
click at [488, 213] on span at bounding box center [484, 217] width 9 height 9
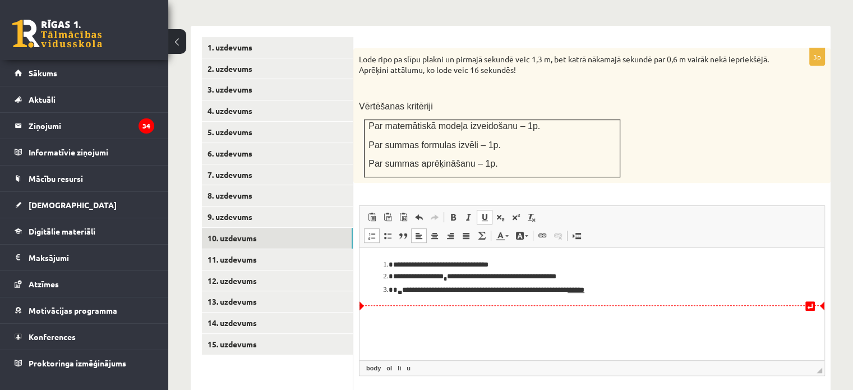
click at [640, 297] on li "**********" at bounding box center [592, 290] width 398 height 13
click at [631, 286] on li "**********" at bounding box center [592, 290] width 398 height 13
click at [489, 210] on link "Pasvītrojums Klaviatūras saīsne vadīšanas taustiņš+U" at bounding box center [485, 217] width 16 height 15
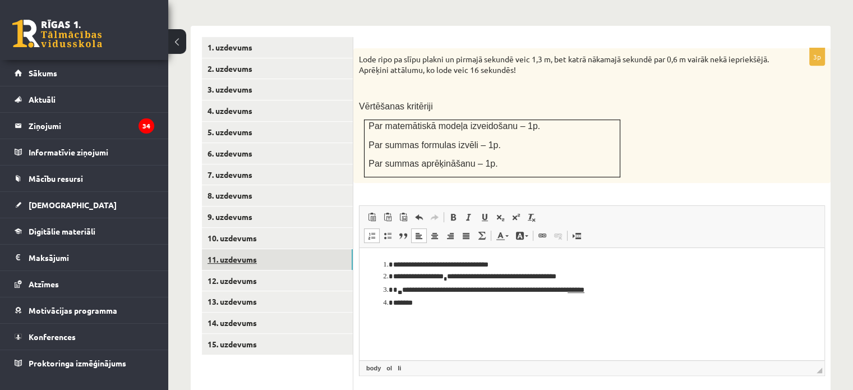
click at [319, 249] on link "11. uzdevums" at bounding box center [277, 259] width 151 height 21
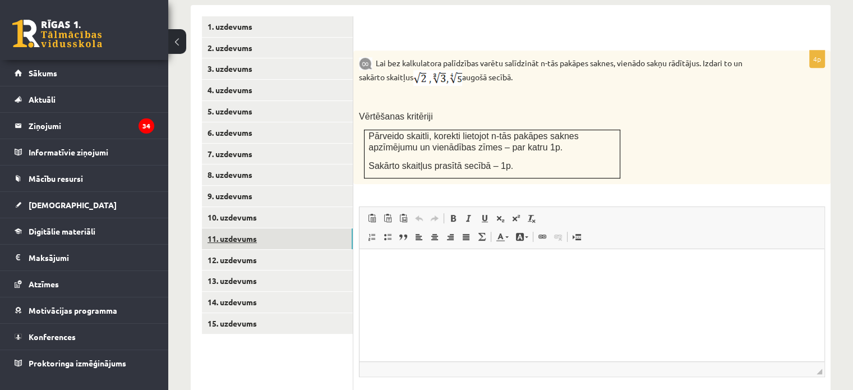
scroll to position [495, 0]
click at [301, 249] on link "12. uzdevums" at bounding box center [277, 259] width 151 height 21
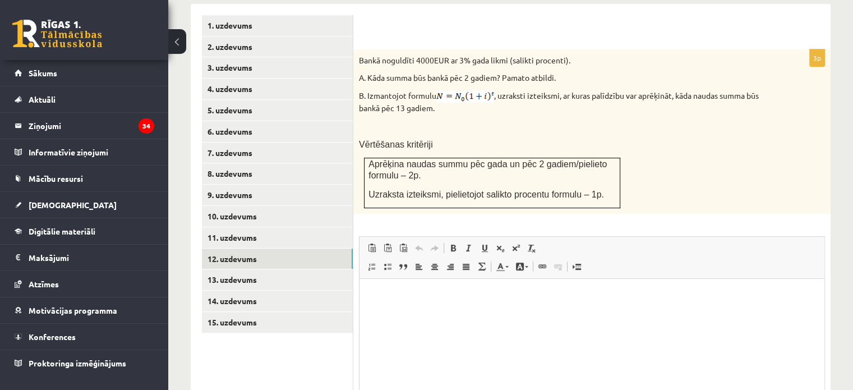
scroll to position [551, 0]
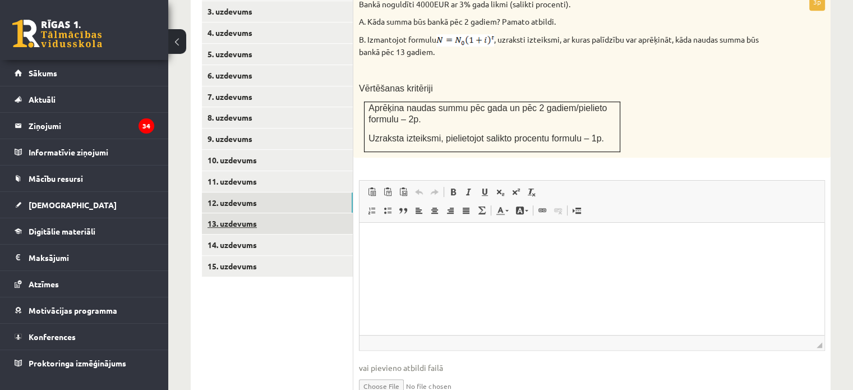
click at [330, 213] on link "13. uzdevums" at bounding box center [277, 223] width 151 height 21
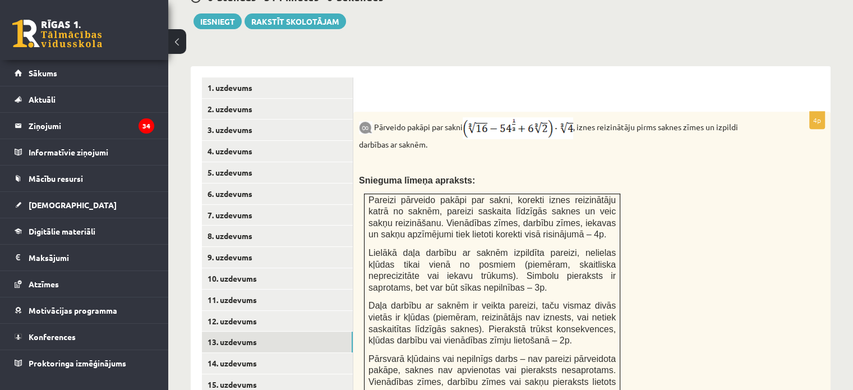
scroll to position [439, 0]
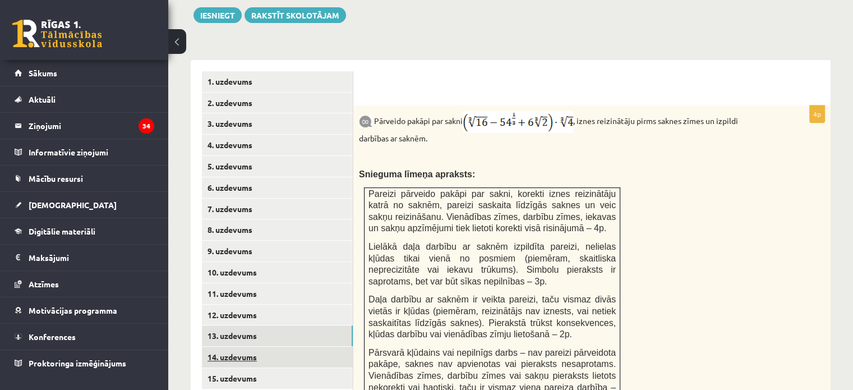
click at [275, 347] on link "14. uzdevums" at bounding box center [277, 357] width 151 height 21
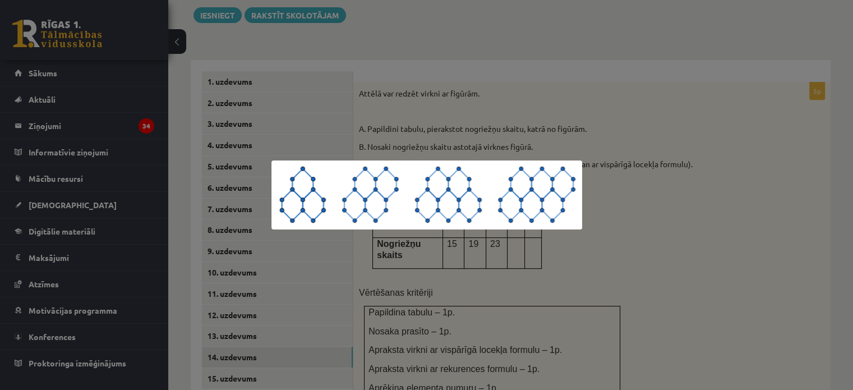
click at [364, 272] on div at bounding box center [426, 195] width 853 height 390
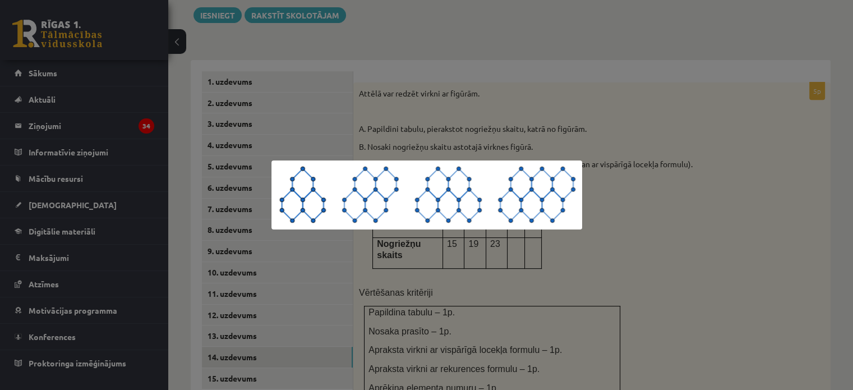
click at [648, 148] on div at bounding box center [426, 195] width 853 height 390
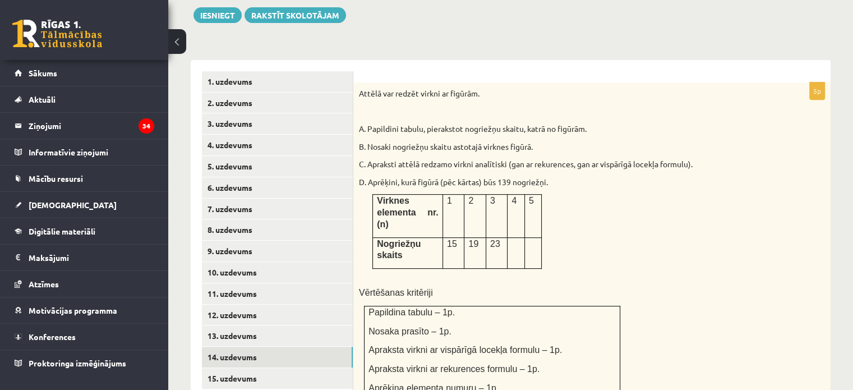
click at [396, 105] on p at bounding box center [564, 110] width 410 height 11
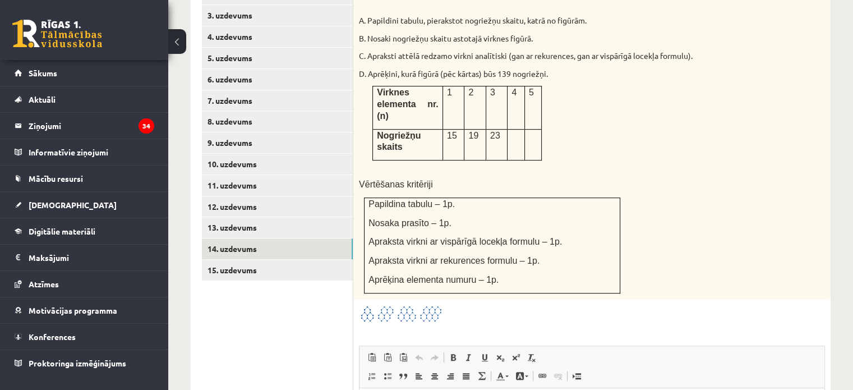
scroll to position [608, 0]
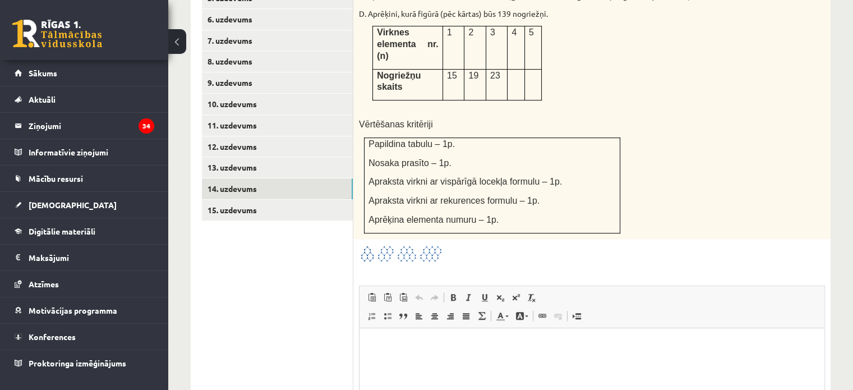
click at [458, 245] on div at bounding box center [592, 254] width 466 height 19
click at [489, 245] on div at bounding box center [592, 254] width 466 height 19
click at [402, 263] on span at bounding box center [402, 272] width 18 height 18
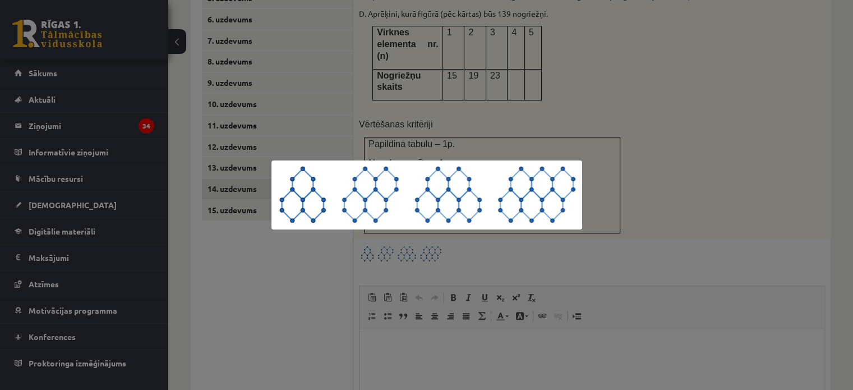
click at [511, 113] on div at bounding box center [426, 195] width 853 height 390
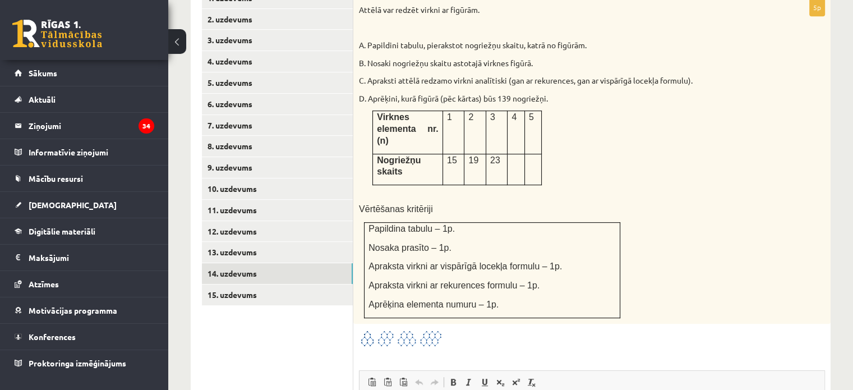
scroll to position [551, 0]
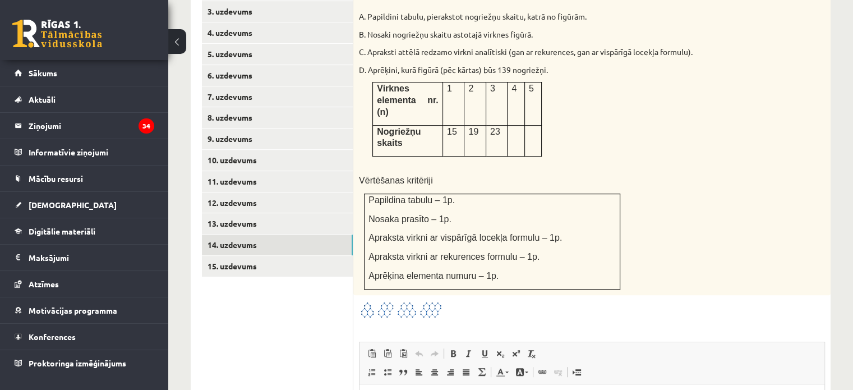
click at [399, 301] on img at bounding box center [401, 310] width 84 height 19
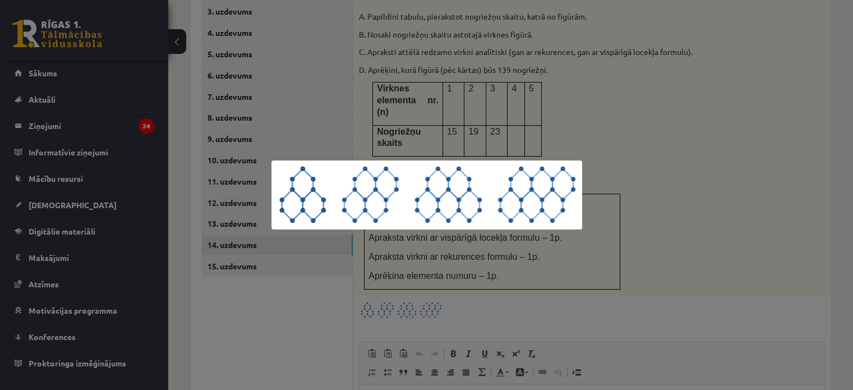
click at [719, 213] on div at bounding box center [426, 195] width 853 height 390
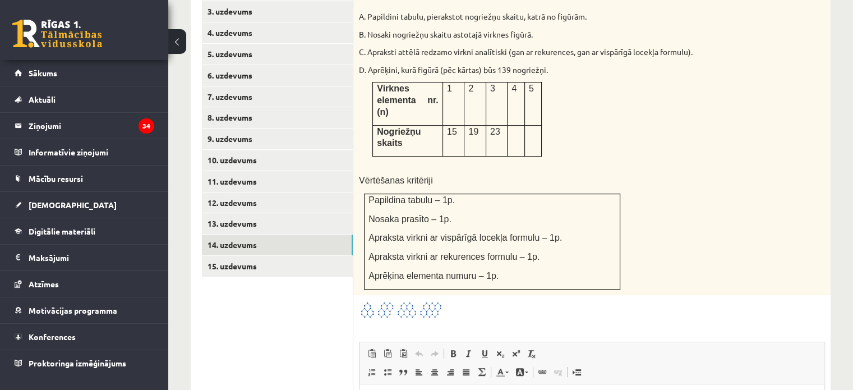
click at [379, 365] on link "Ievietot/noņemt numurētu sarakstu" at bounding box center [372, 372] width 16 height 15
click at [283, 255] on link "15. uzdevums" at bounding box center [277, 265] width 151 height 21
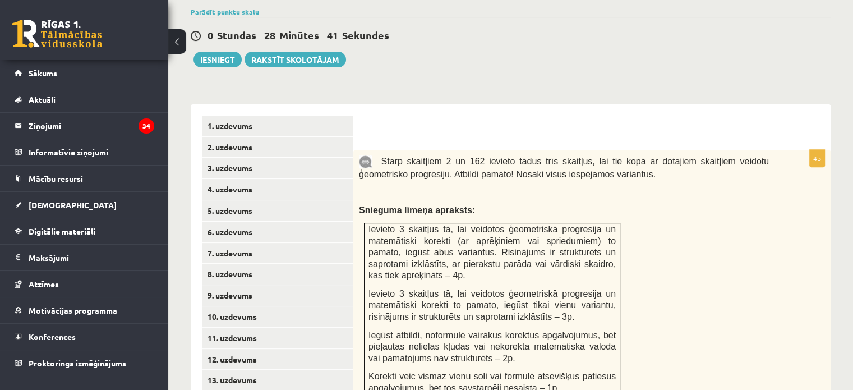
scroll to position [440, 0]
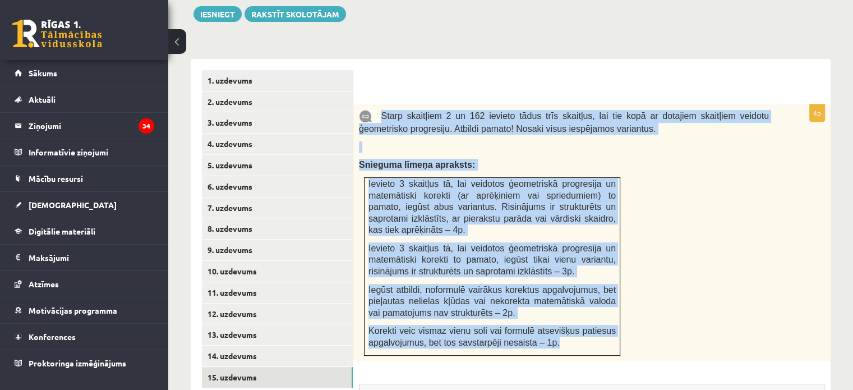
drag, startPoint x: 379, startPoint y: 82, endPoint x: 600, endPoint y: 320, distance: 325.1
click at [600, 320] on div "Starp skaitļiem 2 un 162 ievieto tādus trīs skaitļus, lai tie kopā ar dotajiem …" at bounding box center [591, 232] width 477 height 257
copy div "Starp skaitļiem 2 un 162 ievieto tādus trīs skaitļus, lai tie kopā ar dotajiem …"
click at [724, 159] on p "Snieguma līmeņa apraksts:" at bounding box center [564, 165] width 410 height 12
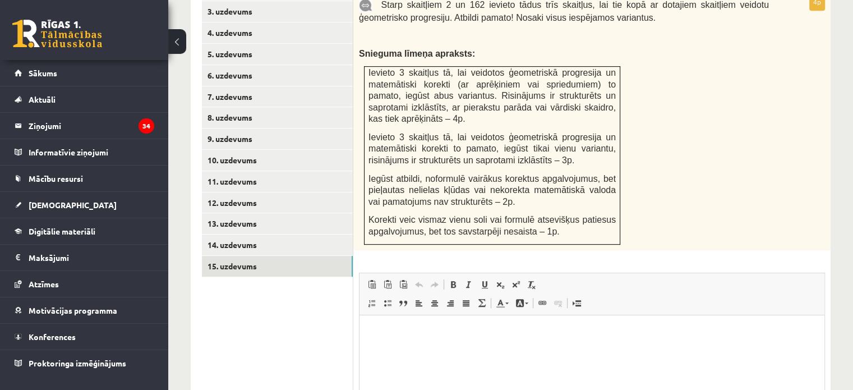
scroll to position [553, 0]
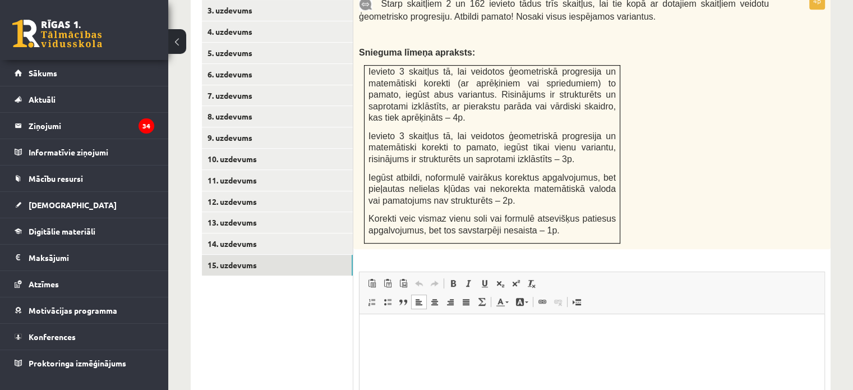
click at [409, 330] on p "Bagātinātā teksta redaktors, wiswyg-editor-user-answer-47024956564160" at bounding box center [592, 331] width 443 height 12
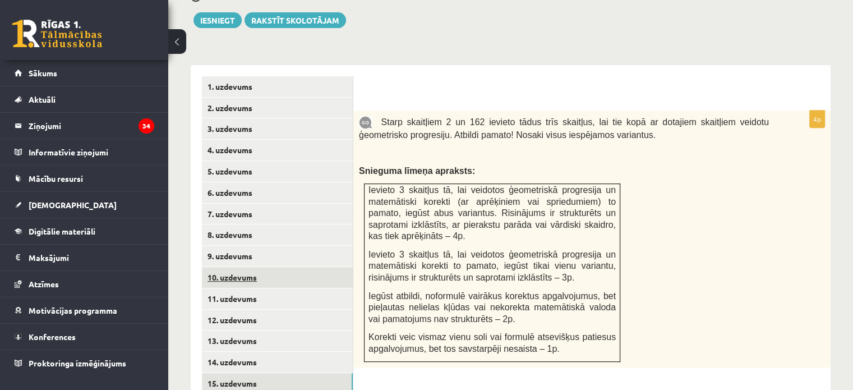
scroll to position [440, 0]
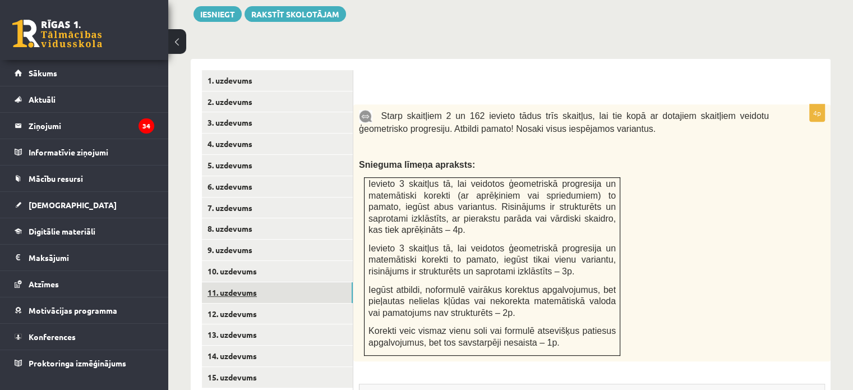
click at [256, 282] on link "11. uzdevums" at bounding box center [277, 292] width 151 height 21
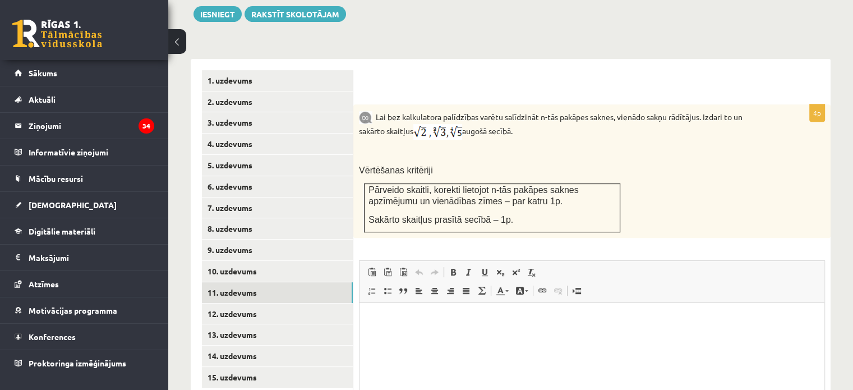
click at [418, 286] on span at bounding box center [419, 290] width 9 height 9
click at [418, 316] on p "Bagātinātā teksta redaktors, wiswyg-editor-user-answer-47024729575920" at bounding box center [592, 320] width 443 height 12
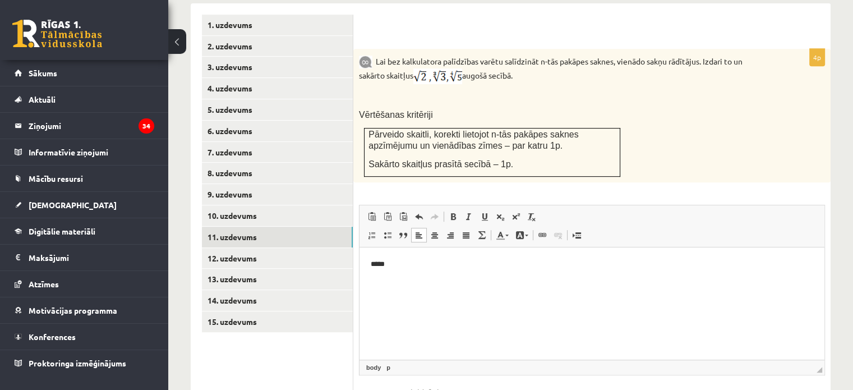
scroll to position [551, 0]
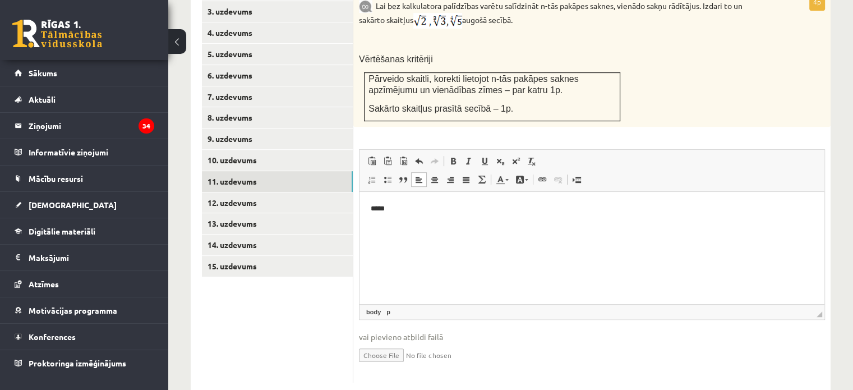
click at [392, 343] on input "file" at bounding box center [592, 354] width 466 height 23
click at [400, 343] on input "file" at bounding box center [592, 354] width 466 height 23
type input "**********"
click at [259, 192] on link "12. uzdevums" at bounding box center [277, 202] width 151 height 21
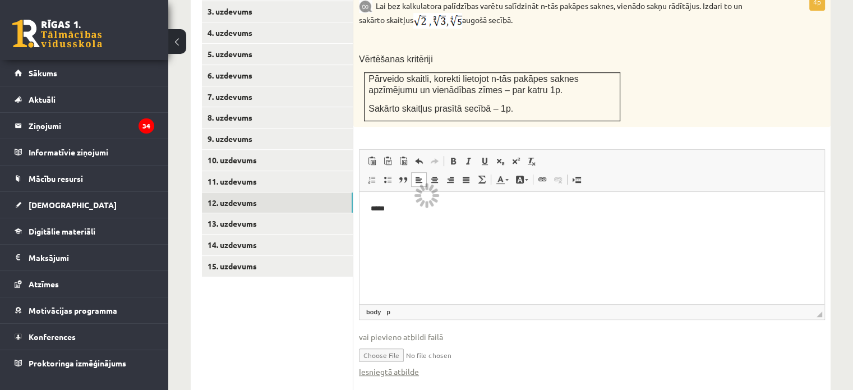
scroll to position [471, 0]
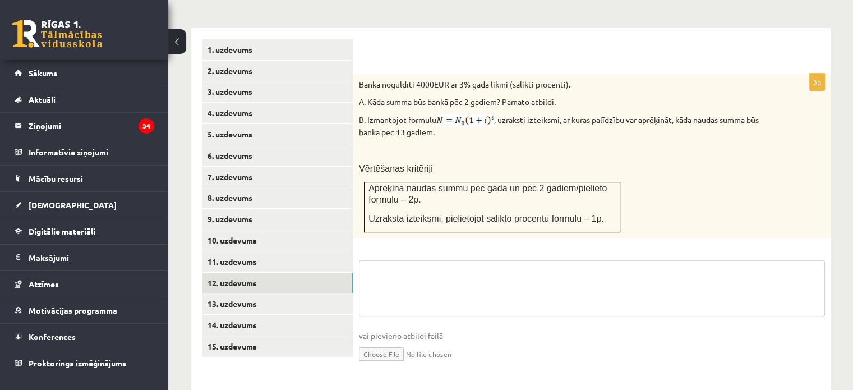
click at [394, 260] on textarea at bounding box center [592, 288] width 466 height 56
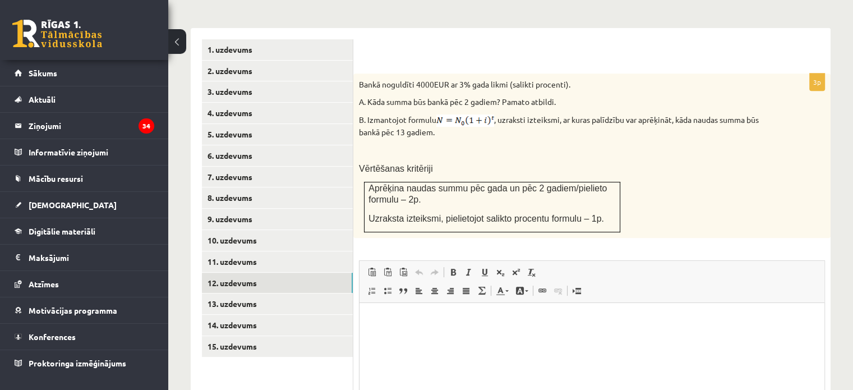
scroll to position [0, 0]
click at [404, 335] on html at bounding box center [592, 320] width 465 height 34
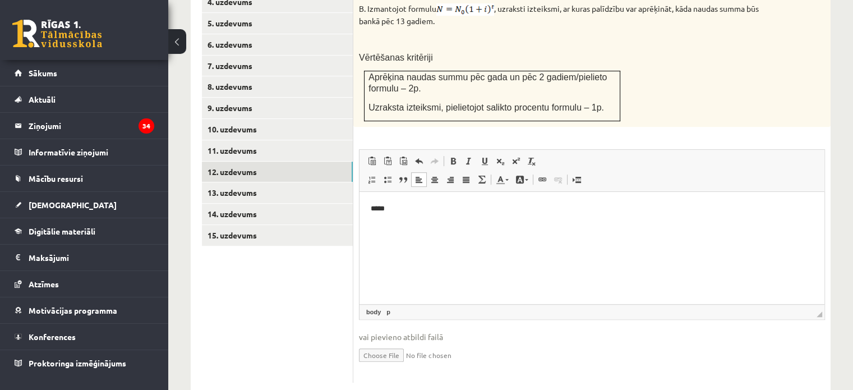
click at [381, 343] on input "file" at bounding box center [592, 354] width 466 height 23
click at [396, 343] on input "file" at bounding box center [592, 354] width 466 height 23
type input "**********"
click at [329, 182] on link "13. uzdevums" at bounding box center [277, 192] width 151 height 21
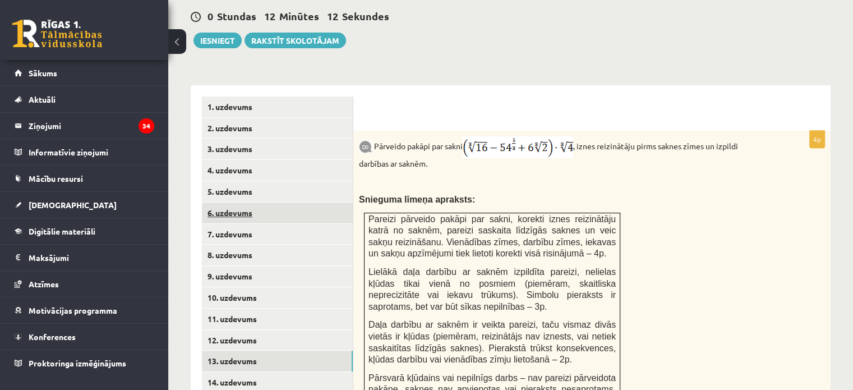
scroll to position [0, 0]
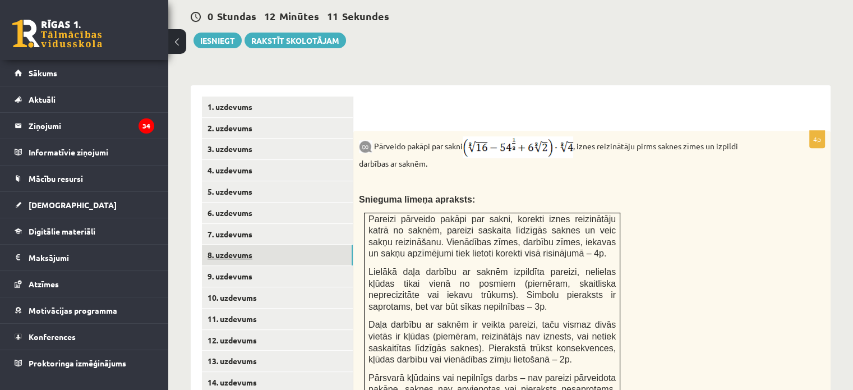
click at [242, 245] on link "8. uzdevums" at bounding box center [277, 255] width 151 height 21
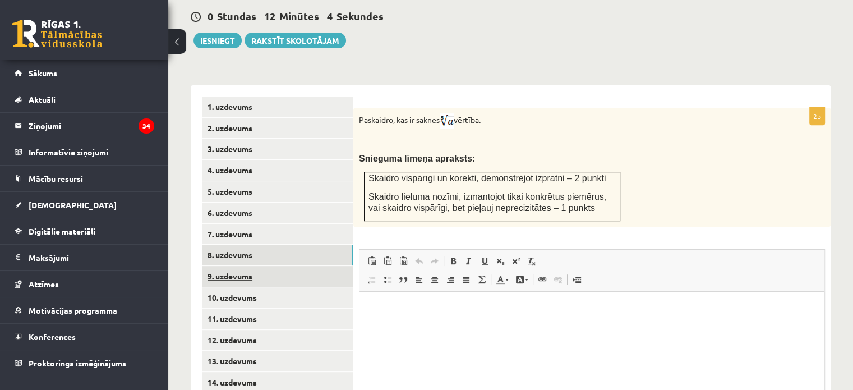
click at [283, 266] on link "9. uzdevums" at bounding box center [277, 276] width 151 height 21
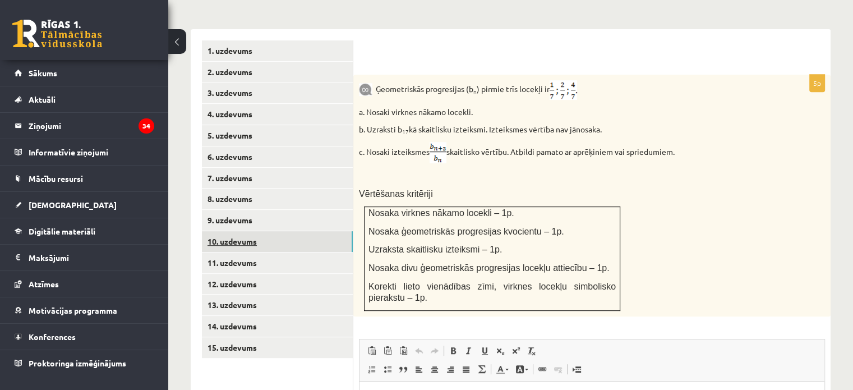
click at [289, 231] on link "10. uzdevums" at bounding box center [277, 241] width 151 height 21
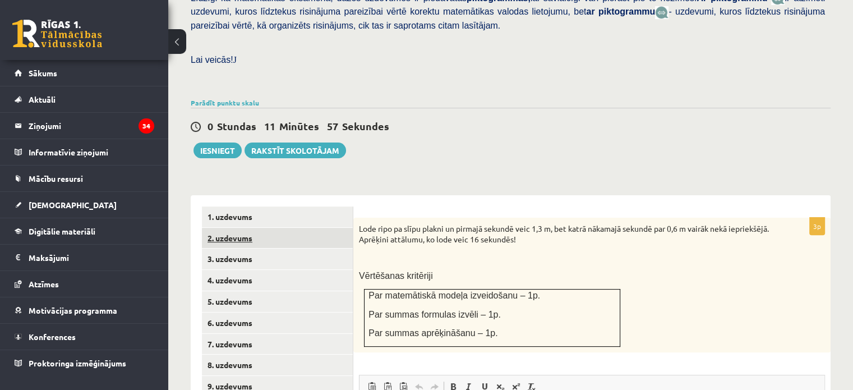
scroll to position [302, 0]
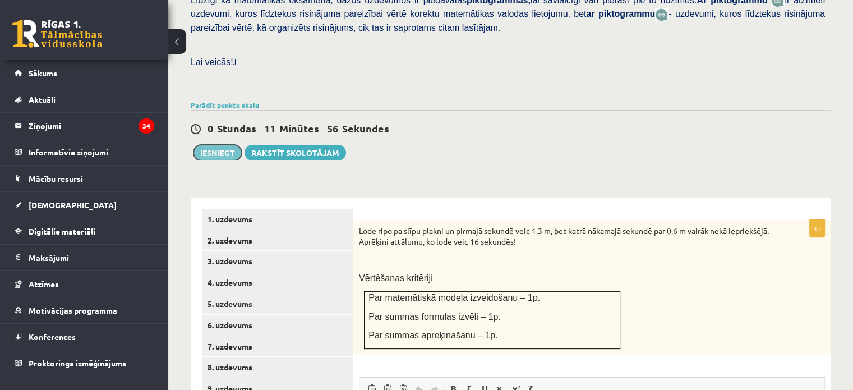
click at [231, 145] on button "Iesniegt" at bounding box center [218, 153] width 48 height 16
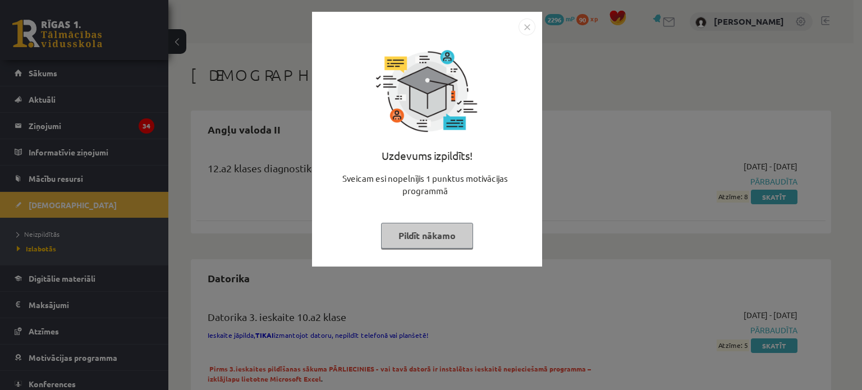
click at [453, 242] on button "Pildīt nākamo" at bounding box center [427, 236] width 92 height 26
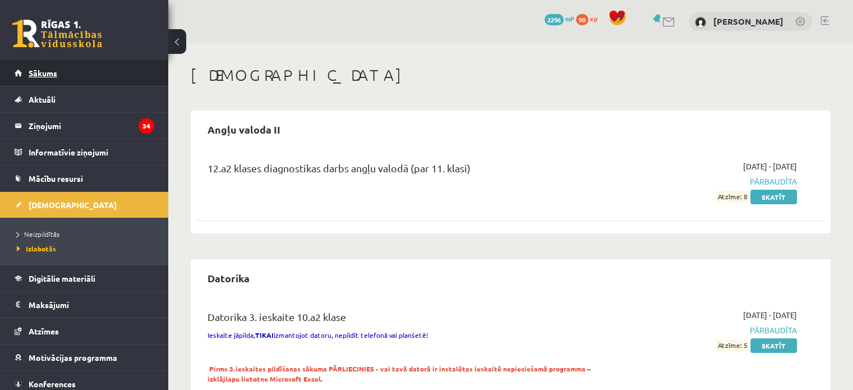
click at [82, 76] on link "Sākums" at bounding box center [85, 73] width 140 height 26
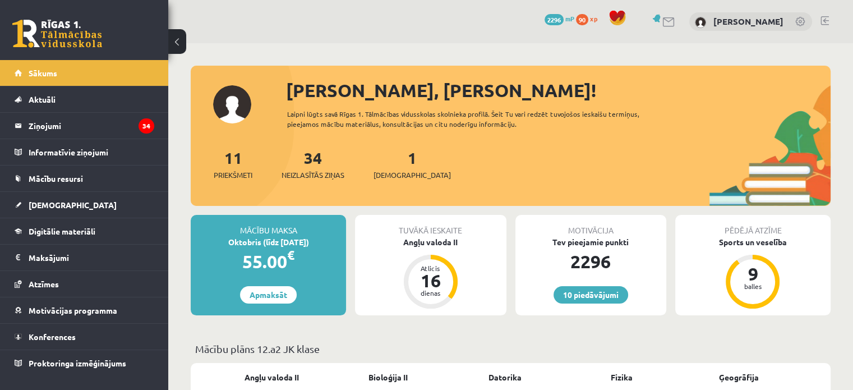
click at [817, 21] on div "10 Dāvanas 2296 mP 90 xp [PERSON_NAME]" at bounding box center [510, 21] width 685 height 43
click at [820, 21] on div "10 Dāvanas 2296 mP 90 xp [PERSON_NAME]" at bounding box center [510, 21] width 685 height 43
click at [831, 19] on div "10 Dāvanas 2296 mP 90 xp [PERSON_NAME]" at bounding box center [510, 21] width 685 height 43
click at [823, 20] on link at bounding box center [825, 20] width 8 height 9
